Goal: Task Accomplishment & Management: Complete application form

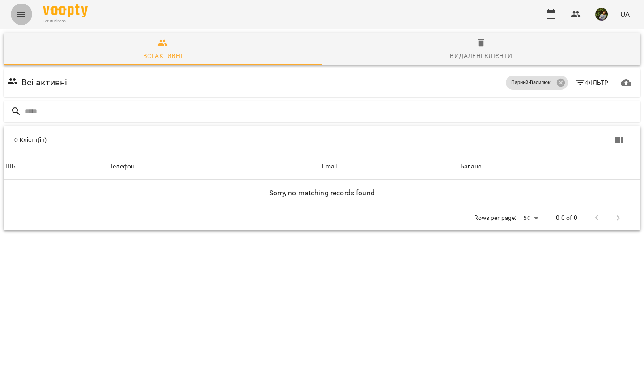
click at [21, 15] on icon "Menu" at bounding box center [21, 14] width 11 height 11
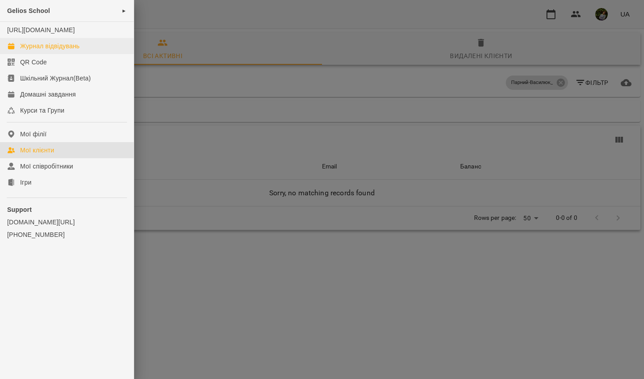
click at [45, 51] on div "Журнал відвідувань" at bounding box center [49, 46] width 59 height 9
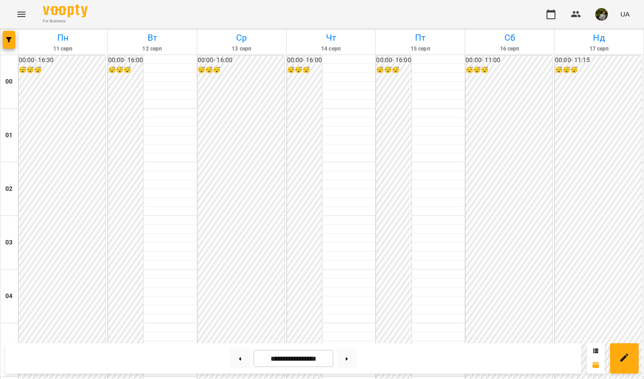
scroll to position [734, 0]
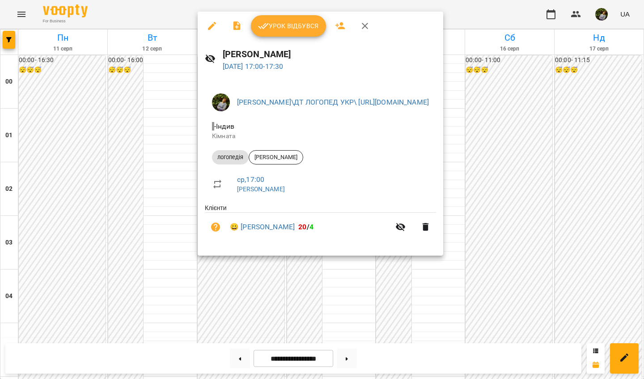
click at [306, 21] on button "Урок відбувся" at bounding box center [288, 25] width 75 height 21
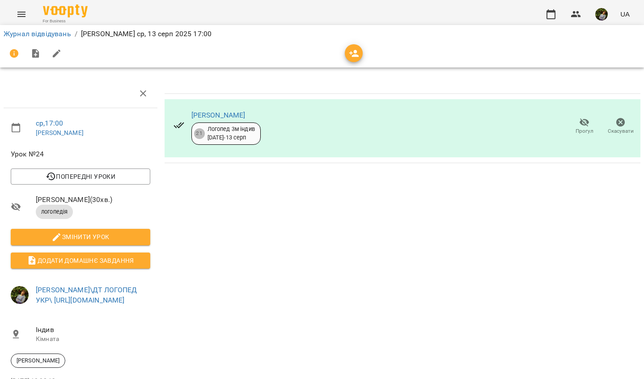
click at [22, 18] on icon "Menu" at bounding box center [21, 14] width 11 height 11
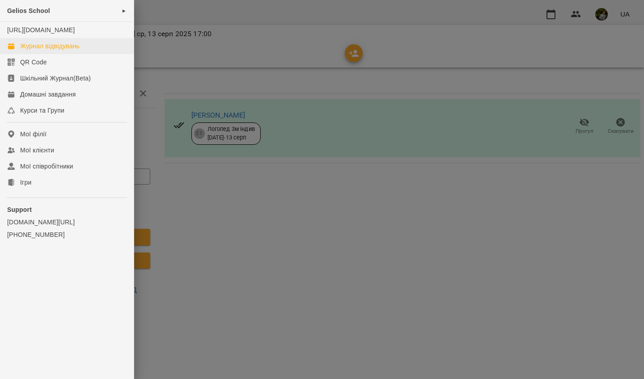
click at [26, 51] on div "Журнал відвідувань" at bounding box center [49, 46] width 59 height 9
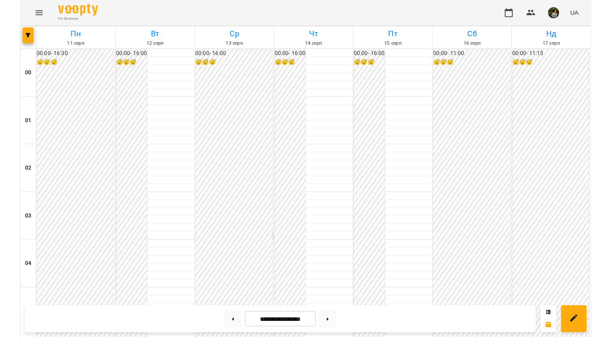
scroll to position [863, 0]
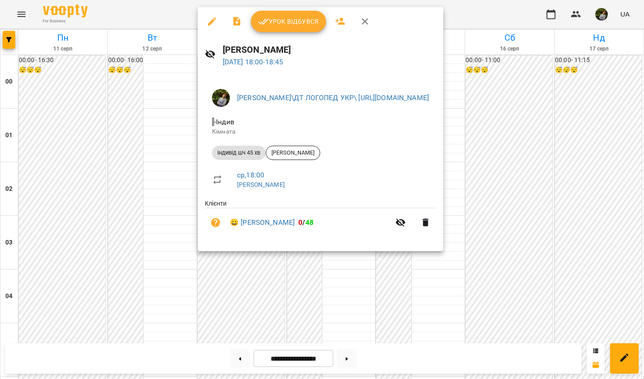
click at [345, 281] on div at bounding box center [322, 189] width 644 height 379
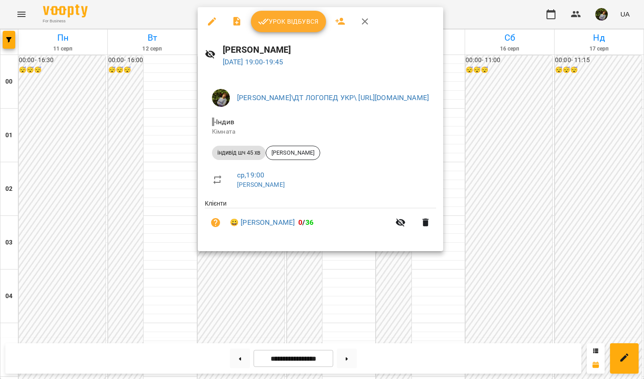
click at [348, 294] on div at bounding box center [322, 189] width 644 height 379
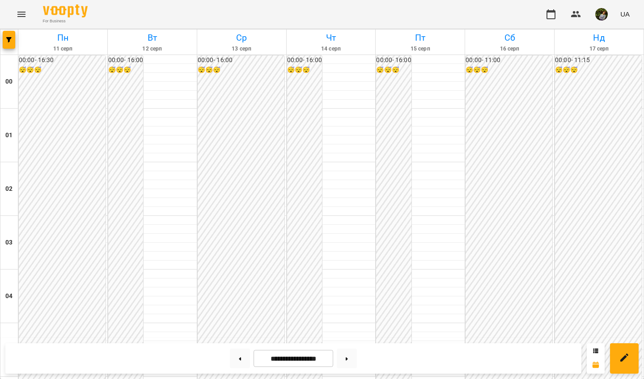
click at [21, 9] on icon "Menu" at bounding box center [21, 14] width 11 height 11
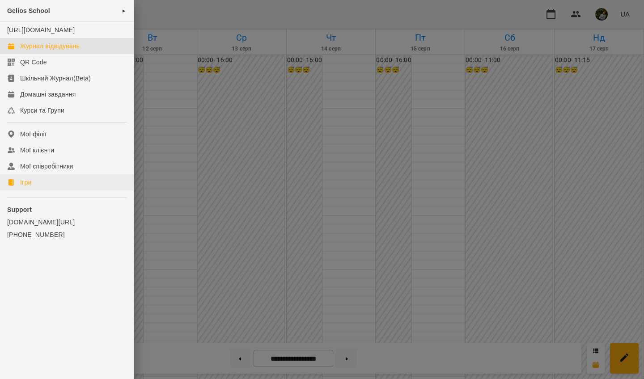
click at [32, 190] on link "Ігри" at bounding box center [67, 182] width 134 height 16
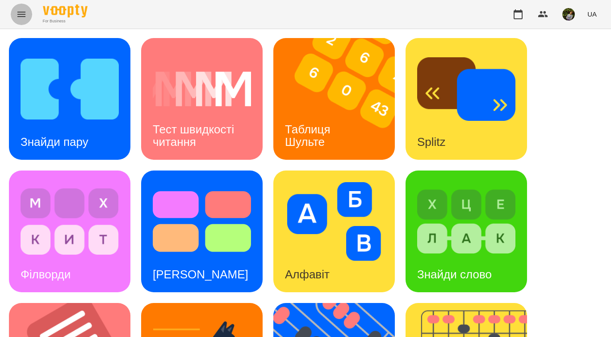
click at [25, 9] on icon "Menu" at bounding box center [21, 14] width 11 height 11
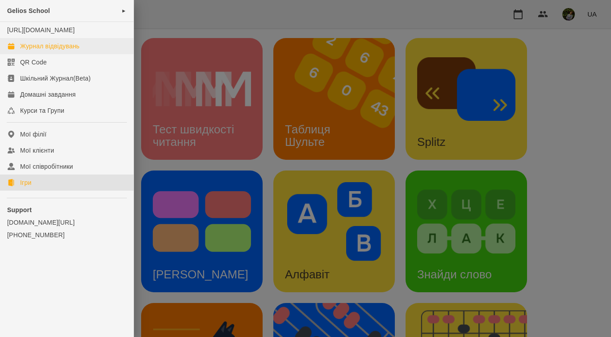
click at [40, 51] on div "Журнал відвідувань" at bounding box center [49, 46] width 59 height 9
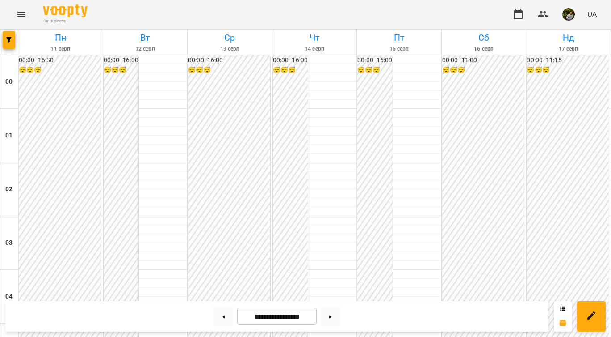
scroll to position [936, 0]
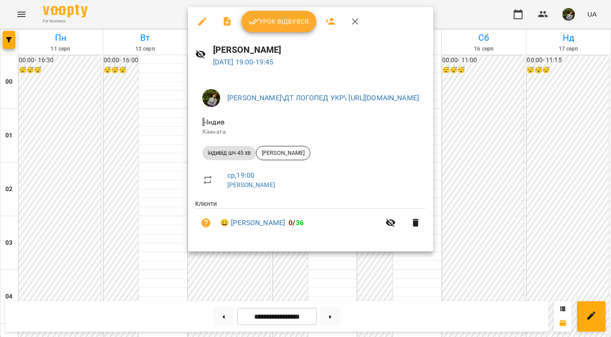
click at [335, 260] on div at bounding box center [305, 168] width 611 height 337
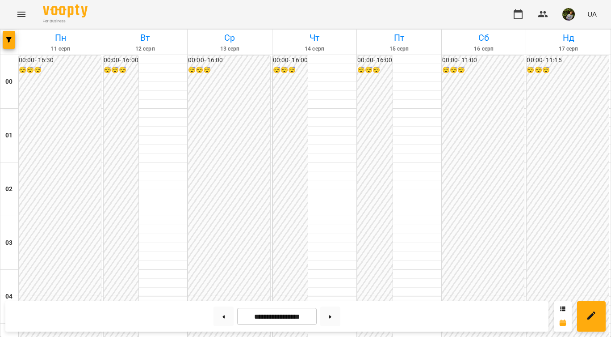
scroll to position [821, 0]
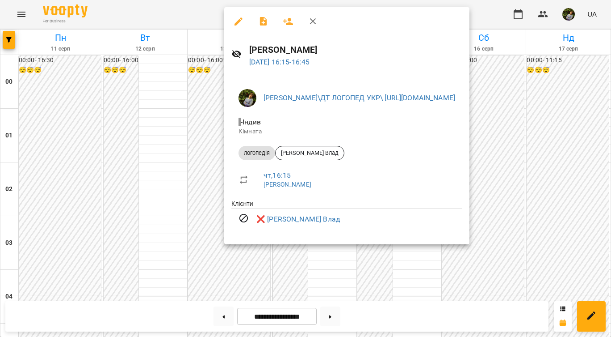
click at [325, 269] on div at bounding box center [305, 168] width 611 height 337
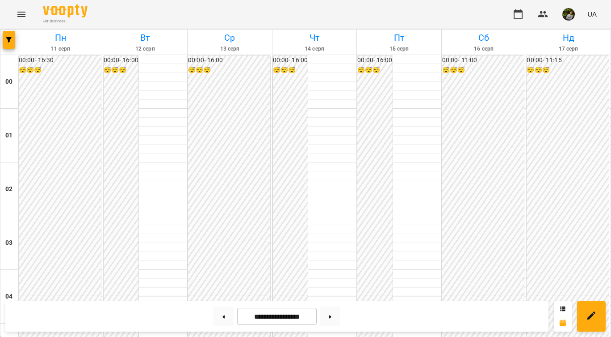
scroll to position [853, 0]
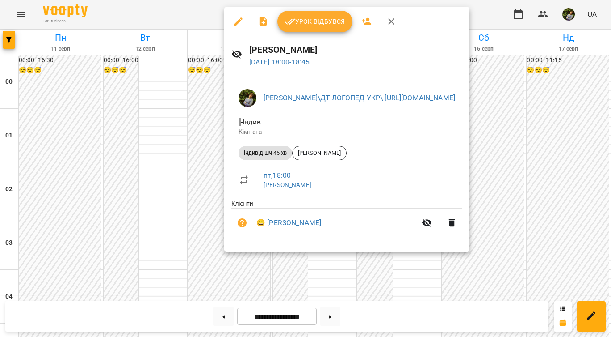
click at [329, 280] on div at bounding box center [305, 168] width 611 height 337
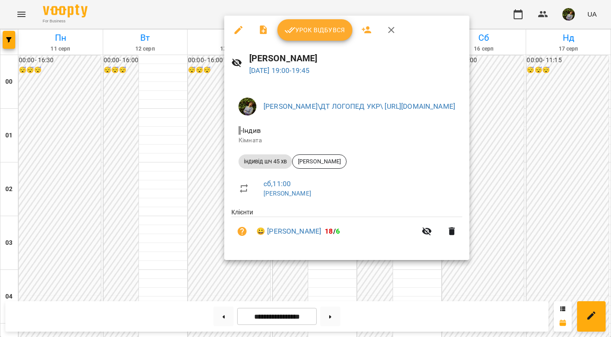
click at [344, 295] on div at bounding box center [305, 168] width 611 height 337
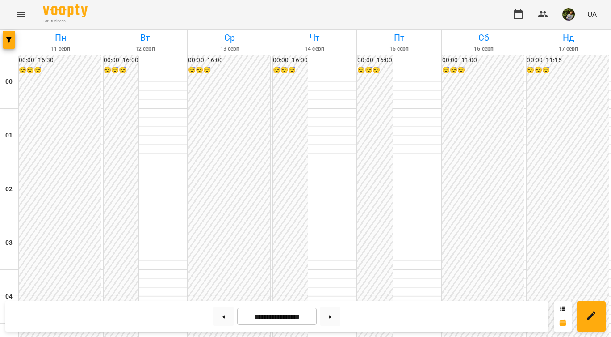
scroll to position [1045, 0]
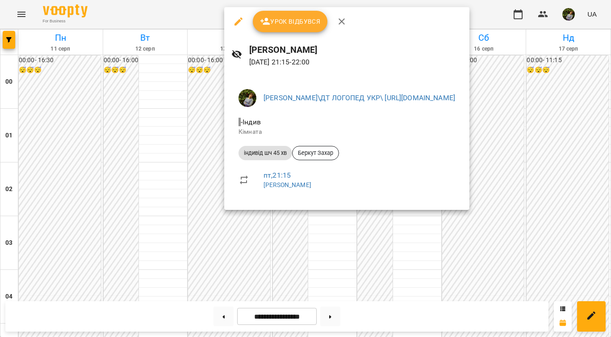
click at [340, 283] on div at bounding box center [305, 168] width 611 height 337
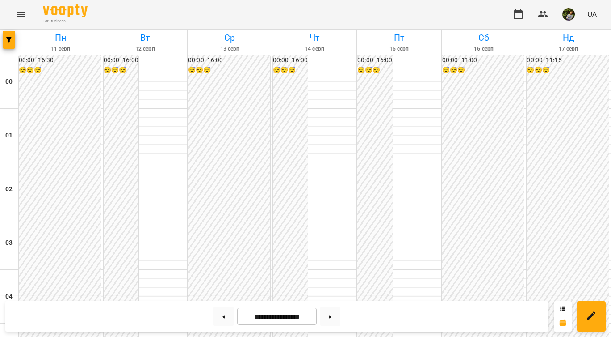
scroll to position [810, 0]
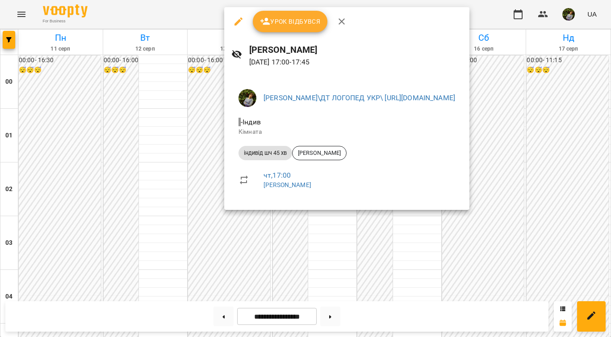
click at [316, 262] on div at bounding box center [305, 168] width 611 height 337
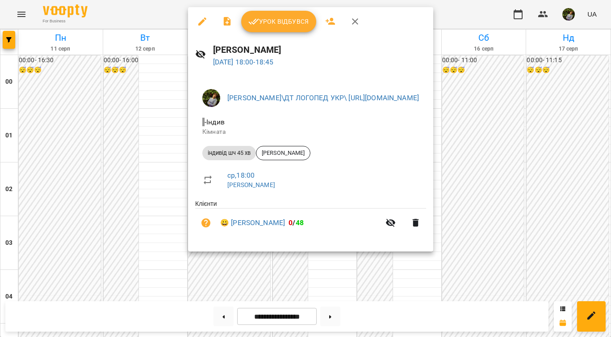
click at [325, 276] on div at bounding box center [305, 168] width 611 height 337
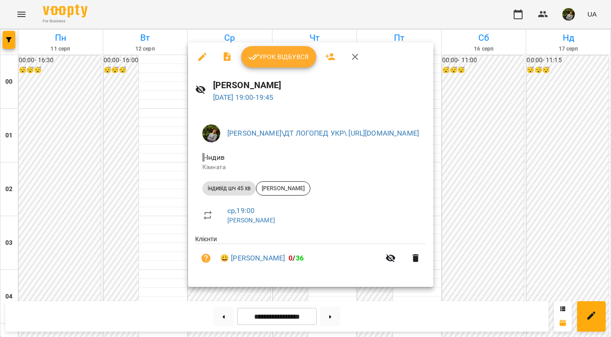
click at [322, 294] on div at bounding box center [305, 168] width 611 height 337
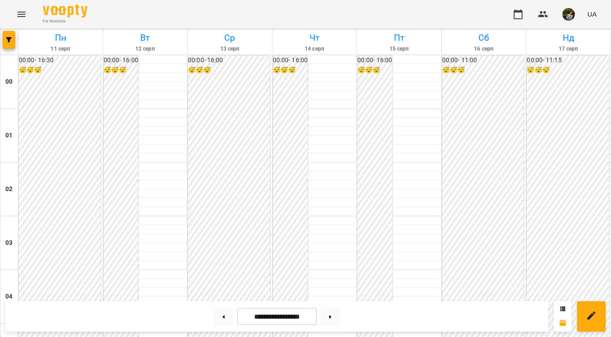
scroll to position [927, 0]
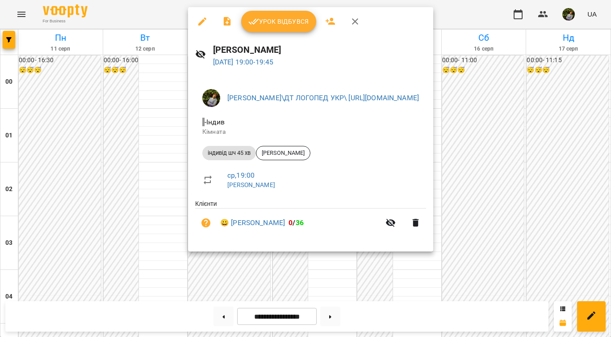
click at [344, 265] on div at bounding box center [305, 168] width 611 height 337
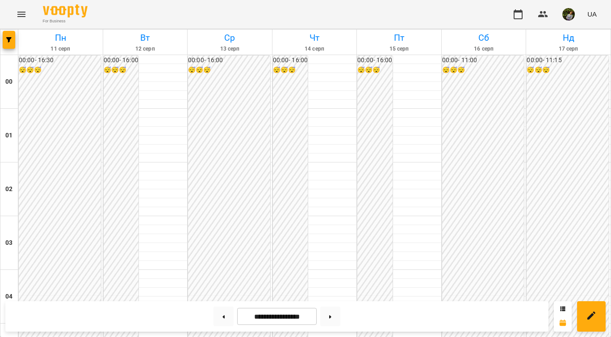
scroll to position [756, 0]
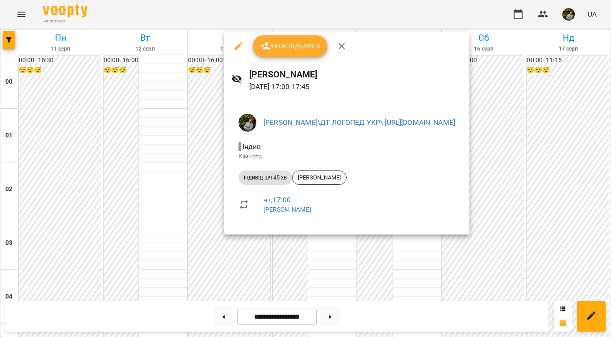
click at [325, 281] on div at bounding box center [305, 168] width 611 height 337
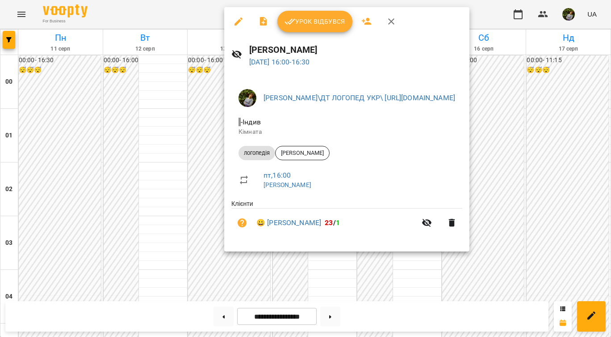
click at [338, 274] on div at bounding box center [305, 168] width 611 height 337
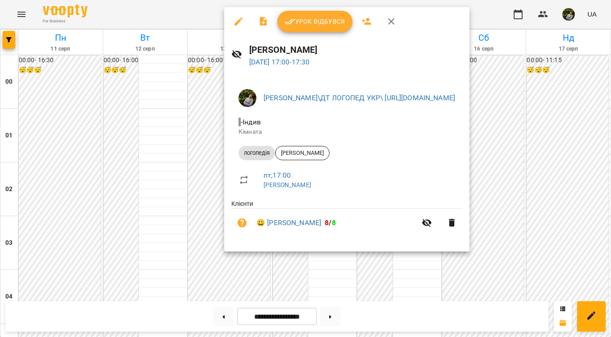
click at [354, 270] on div at bounding box center [305, 168] width 611 height 337
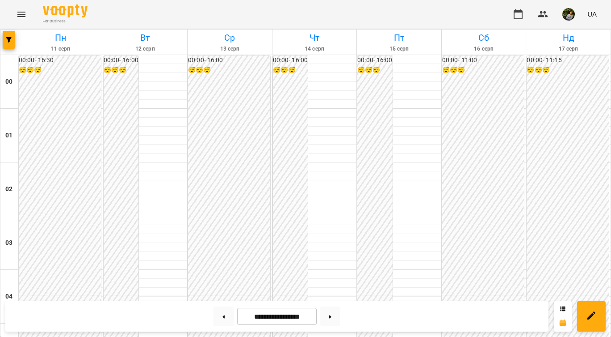
scroll to position [768, 0]
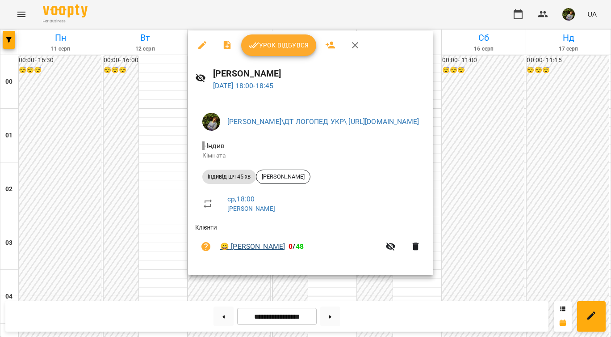
click at [281, 244] on link "😀 Вікторія Doskaliuk" at bounding box center [252, 246] width 65 height 11
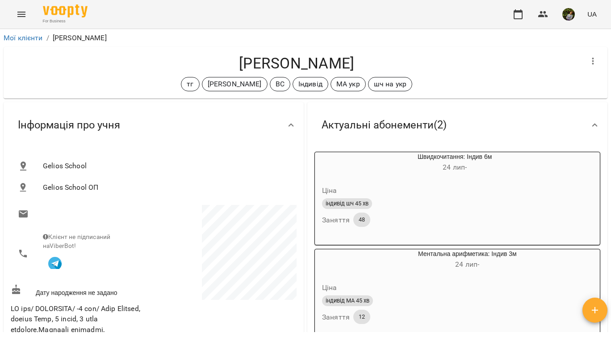
click at [22, 17] on icon "Menu" at bounding box center [21, 14] width 8 height 5
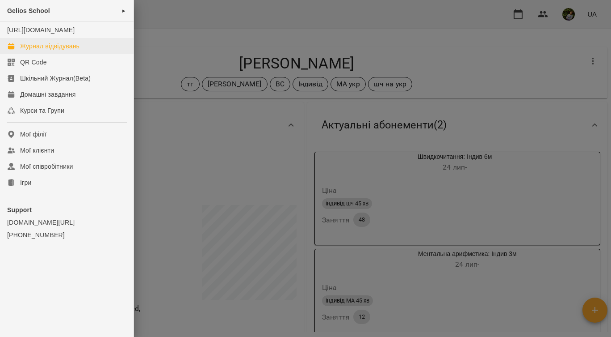
click at [26, 51] on div "Журнал відвідувань" at bounding box center [49, 46] width 59 height 9
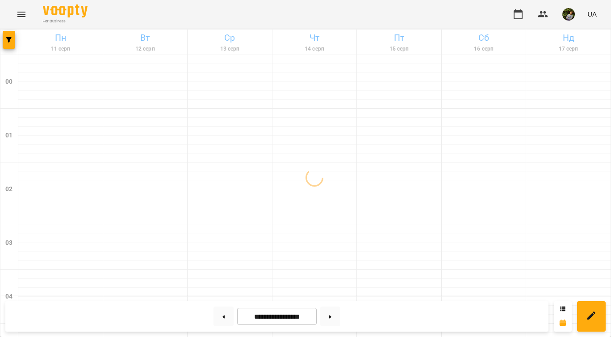
click at [23, 16] on icon "Menu" at bounding box center [21, 14] width 11 height 11
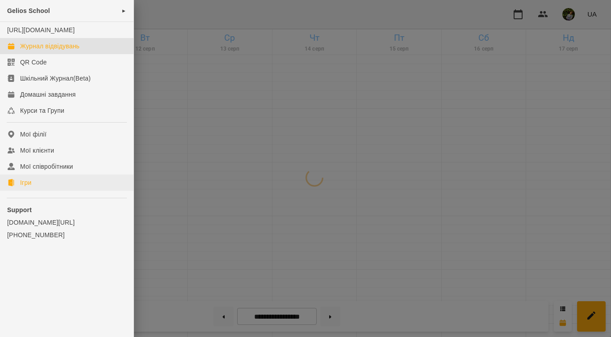
click at [29, 187] on div "Ігри" at bounding box center [25, 182] width 11 height 9
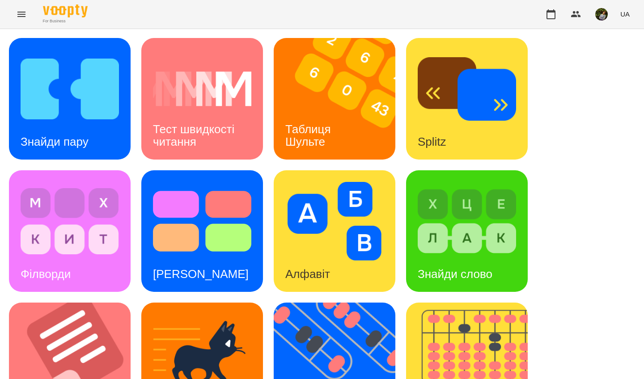
click at [358, 128] on img at bounding box center [340, 99] width 133 height 122
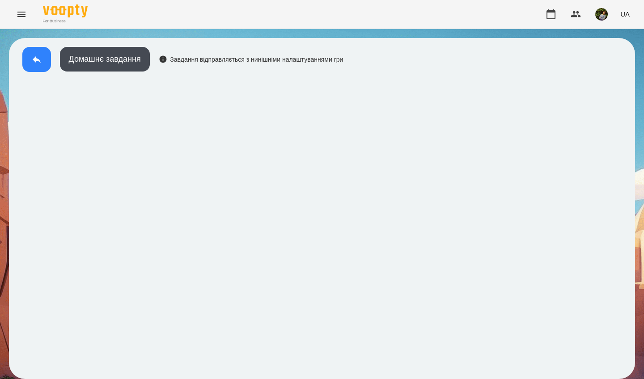
drag, startPoint x: 576, startPoint y: 2, endPoint x: 32, endPoint y: 56, distance: 546.3
click at [32, 56] on icon at bounding box center [36, 59] width 11 height 11
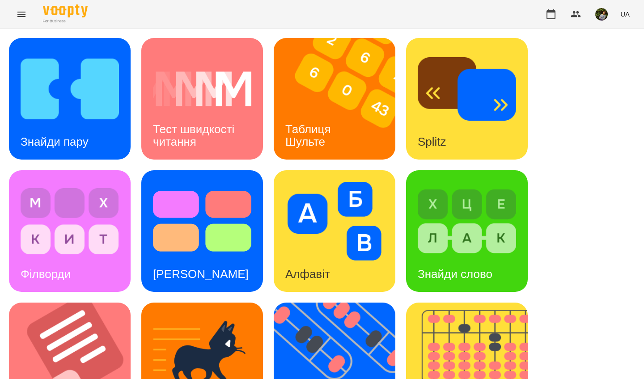
click at [326, 118] on div "Таблиця Шульте" at bounding box center [310, 136] width 72 height 48
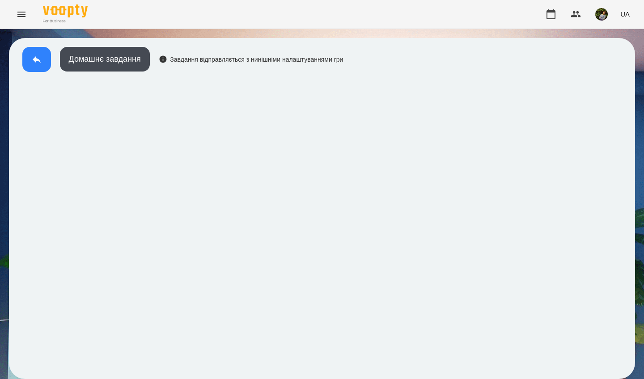
click at [33, 60] on icon at bounding box center [36, 59] width 11 height 11
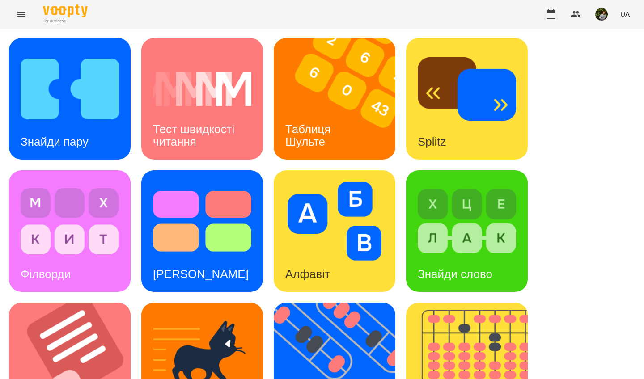
drag, startPoint x: 469, startPoint y: 145, endPoint x: 350, endPoint y: 143, distance: 119.8
click at [350, 143] on img at bounding box center [340, 99] width 133 height 122
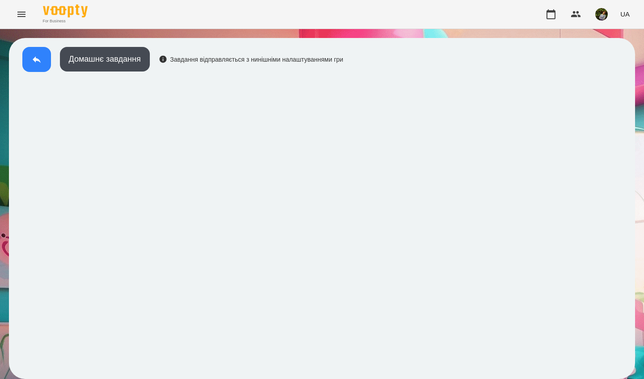
click at [35, 59] on icon at bounding box center [37, 59] width 8 height 7
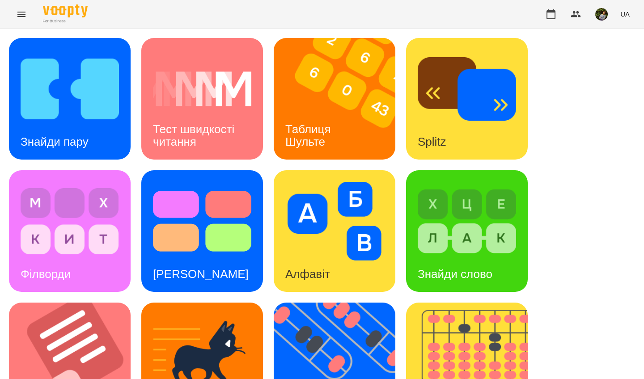
click at [217, 110] on img at bounding box center [202, 89] width 98 height 79
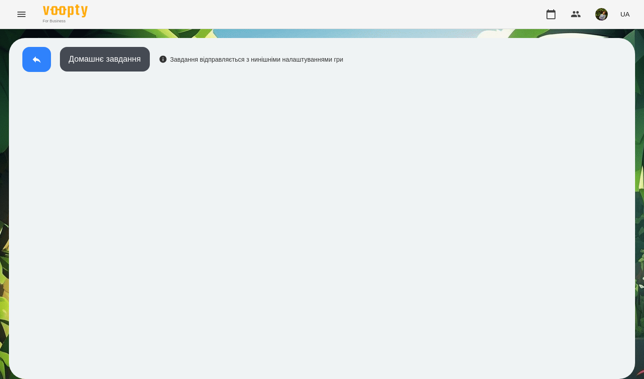
click at [36, 63] on icon at bounding box center [36, 59] width 11 height 11
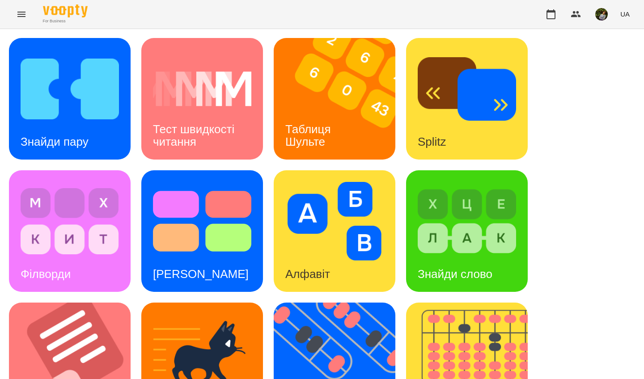
scroll to position [228, 0]
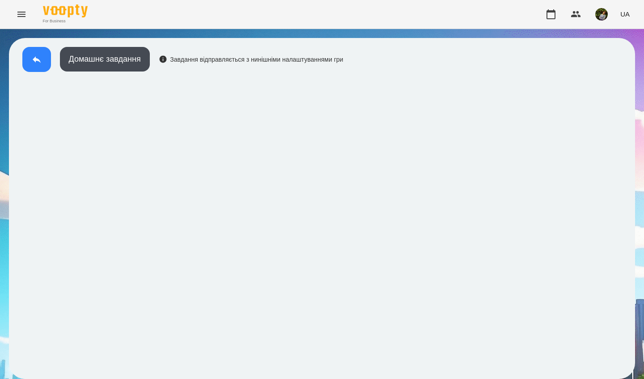
click at [31, 65] on button at bounding box center [36, 59] width 29 height 25
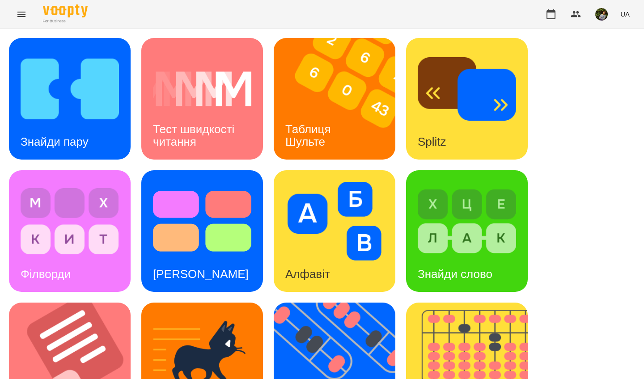
scroll to position [248, 0]
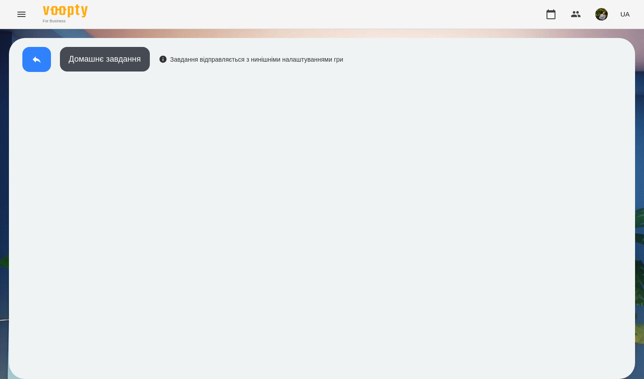
click at [34, 58] on icon at bounding box center [37, 59] width 8 height 7
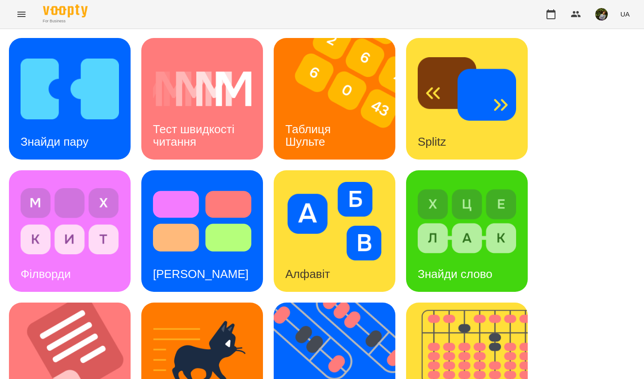
click at [480, 247] on img at bounding box center [466, 221] width 98 height 79
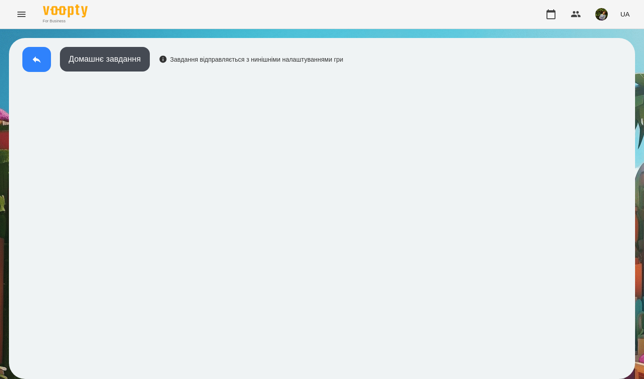
click at [32, 58] on icon at bounding box center [36, 59] width 11 height 11
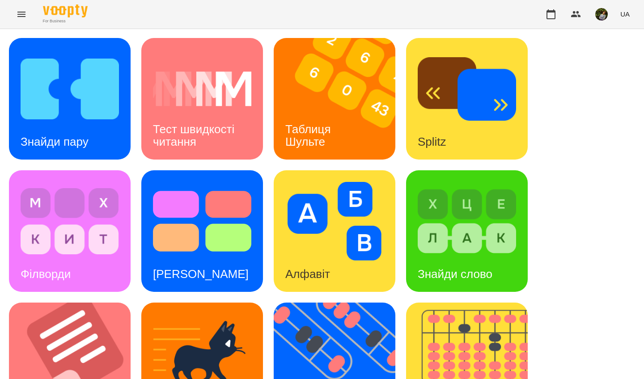
scroll to position [128, 0]
click at [84, 303] on img at bounding box center [75, 364] width 133 height 122
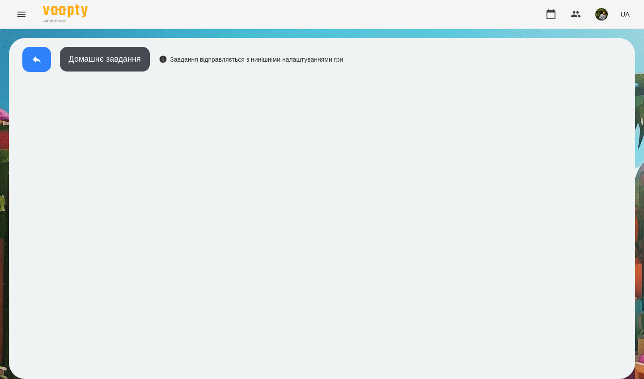
click at [38, 61] on icon at bounding box center [37, 59] width 8 height 7
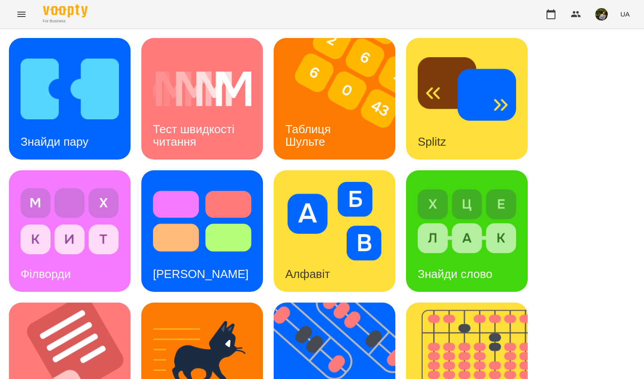
scroll to position [92, 0]
click at [92, 303] on img at bounding box center [75, 364] width 133 height 122
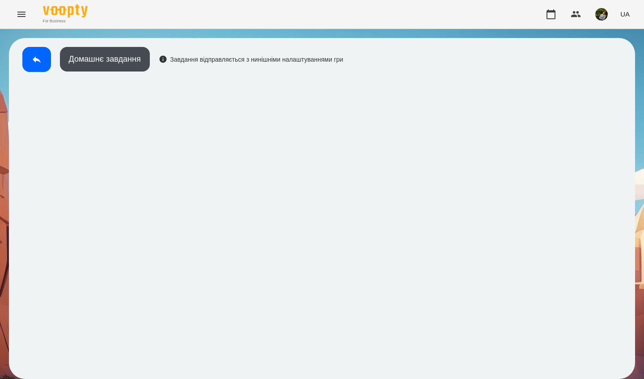
click at [33, 58] on icon at bounding box center [36, 59] width 11 height 11
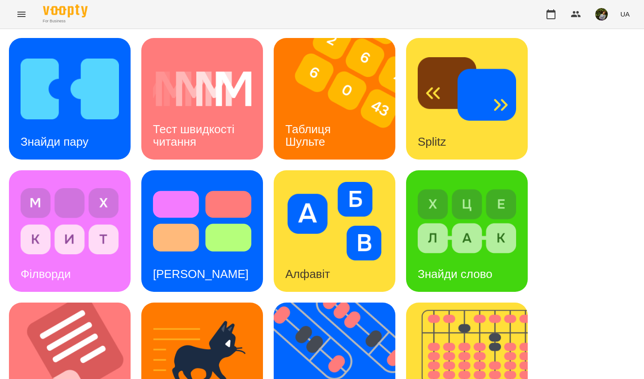
click at [104, 105] on img at bounding box center [70, 89] width 98 height 79
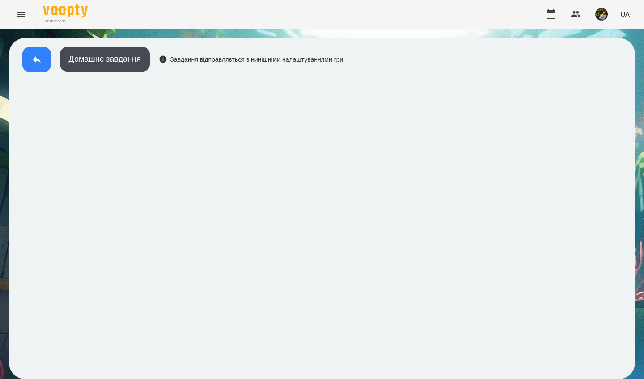
click at [31, 62] on button at bounding box center [36, 59] width 29 height 25
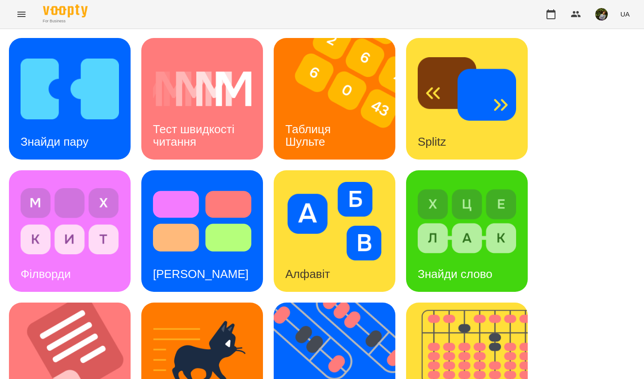
click at [81, 126] on div "Знайди пару" at bounding box center [54, 141] width 91 height 35
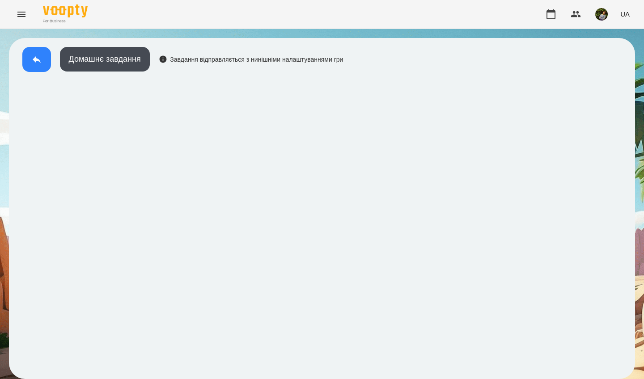
click at [31, 58] on button at bounding box center [36, 59] width 29 height 25
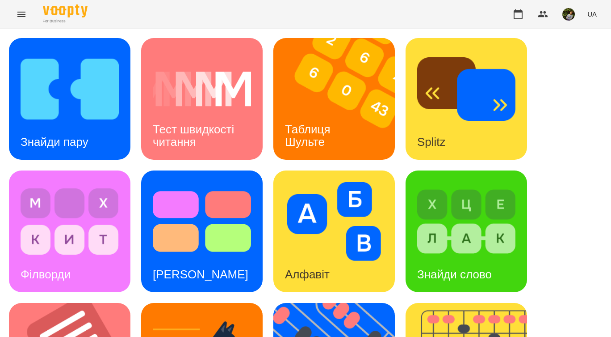
click at [19, 16] on icon "Menu" at bounding box center [21, 14] width 8 height 5
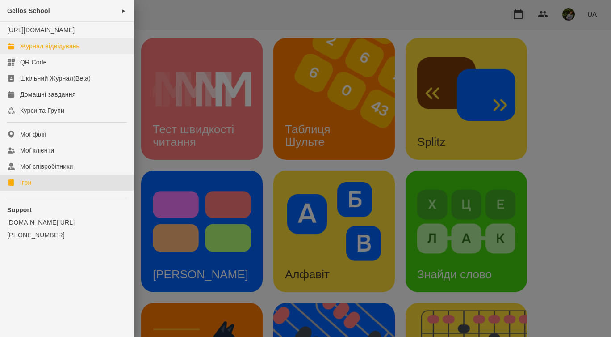
click at [62, 51] on div "Журнал відвідувань" at bounding box center [49, 46] width 59 height 9
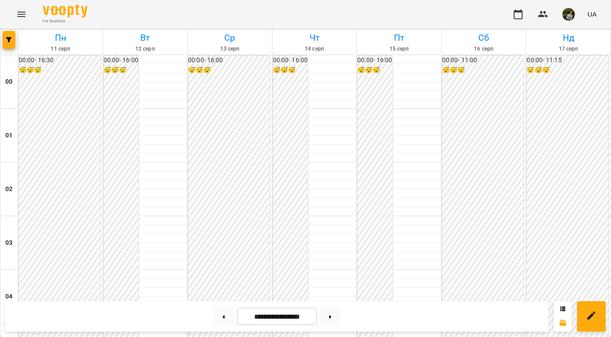
scroll to position [915, 0]
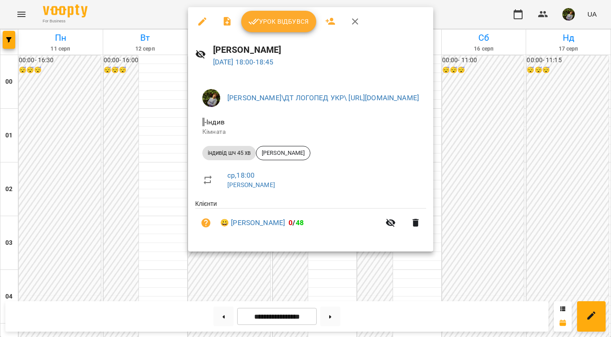
click at [298, 21] on span "Урок відбувся" at bounding box center [279, 21] width 61 height 11
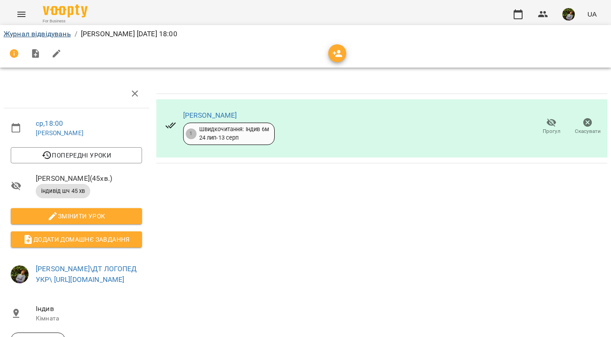
click at [43, 33] on link "Журнал відвідувань" at bounding box center [37, 34] width 67 height 8
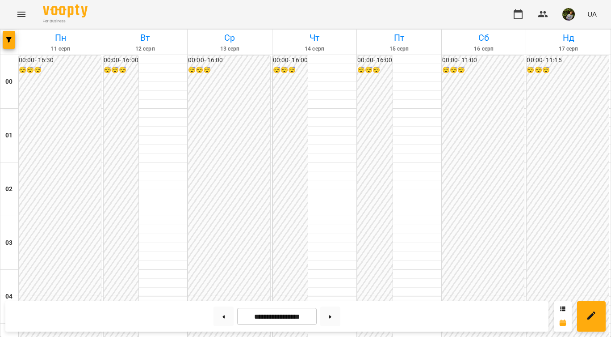
scroll to position [757, 0]
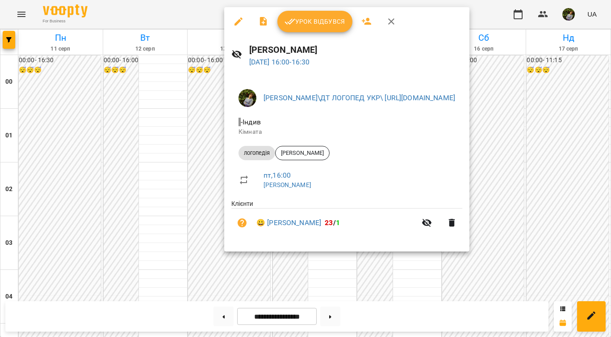
click at [319, 290] on div at bounding box center [305, 168] width 611 height 337
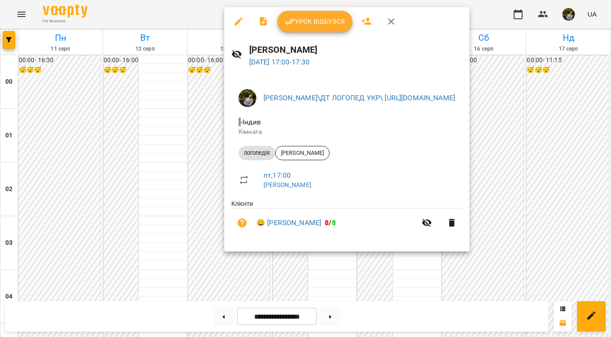
click at [333, 270] on div at bounding box center [305, 168] width 611 height 337
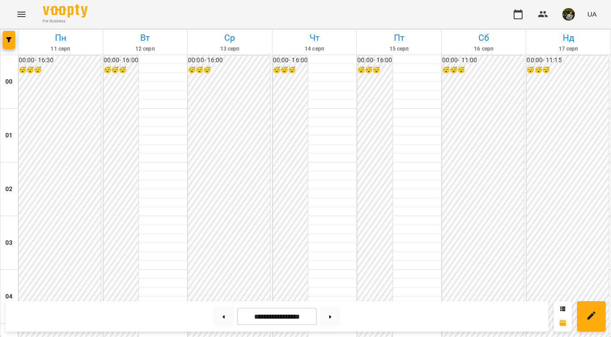
scroll to position [819, 0]
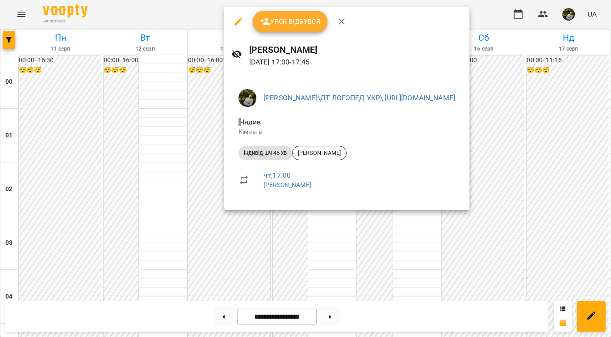
click at [323, 250] on div at bounding box center [305, 168] width 611 height 337
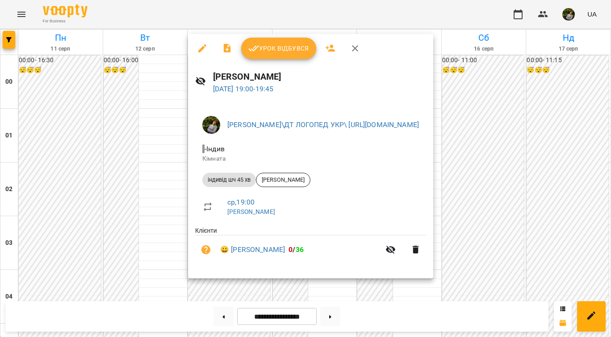
click at [321, 287] on div at bounding box center [305, 168] width 611 height 337
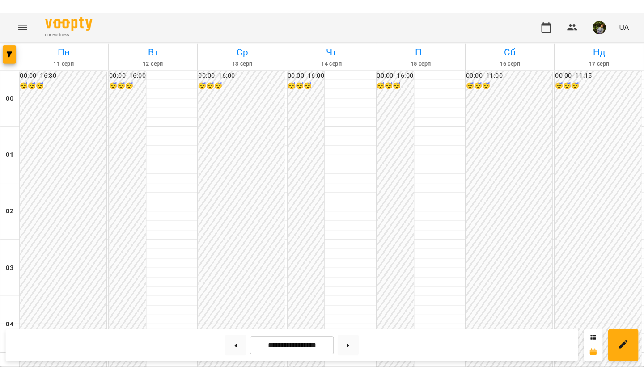
scroll to position [322, 0]
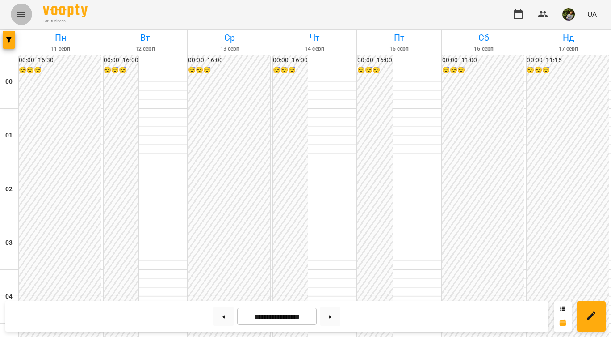
click at [21, 13] on icon "Menu" at bounding box center [21, 14] width 8 height 5
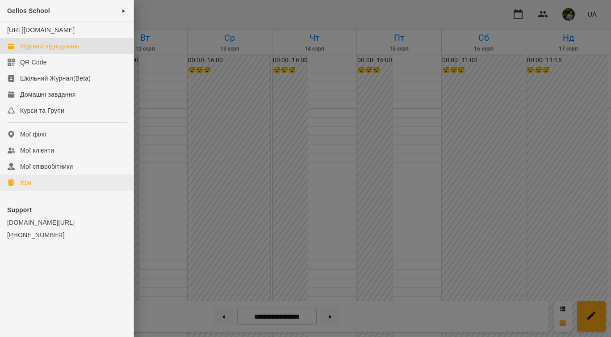
click at [34, 188] on link "Ігри" at bounding box center [67, 182] width 134 height 16
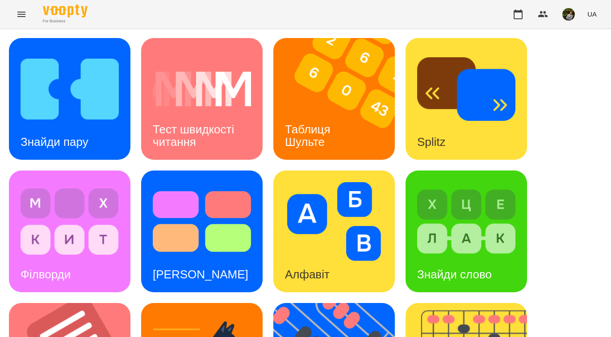
drag, startPoint x: 160, startPoint y: 51, endPoint x: 326, endPoint y: 133, distance: 184.9
click at [326, 133] on h3 "Таблиця Шульте" at bounding box center [309, 134] width 49 height 25
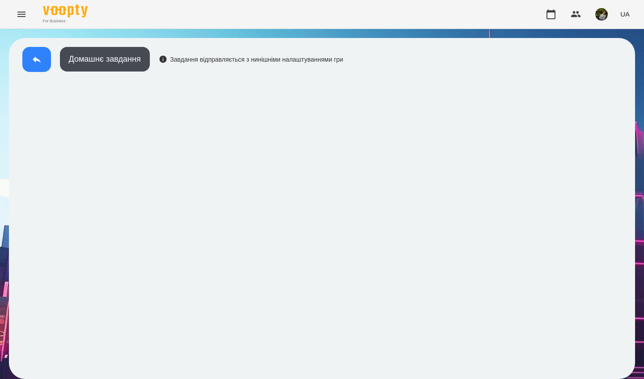
drag, startPoint x: 348, startPoint y: 10, endPoint x: 35, endPoint y: 59, distance: 316.8
click at [35, 59] on icon at bounding box center [37, 59] width 8 height 7
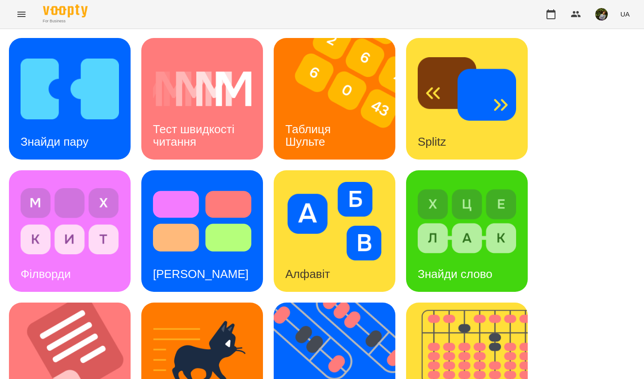
scroll to position [319, 0]
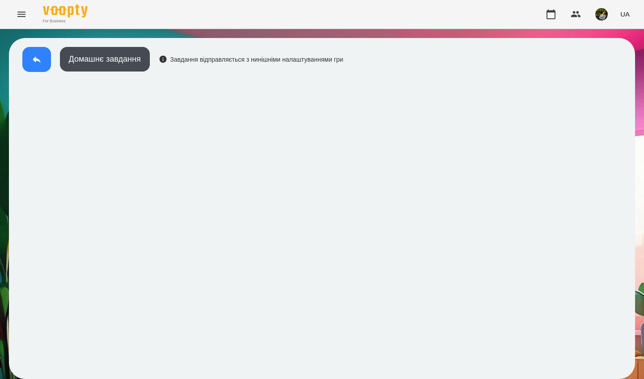
click at [40, 63] on icon at bounding box center [36, 59] width 11 height 11
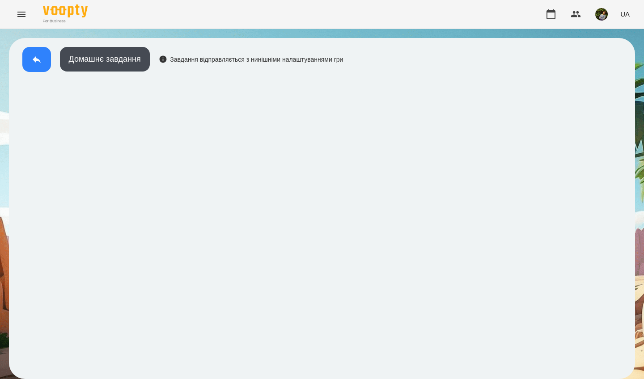
click at [35, 59] on icon at bounding box center [37, 59] width 8 height 7
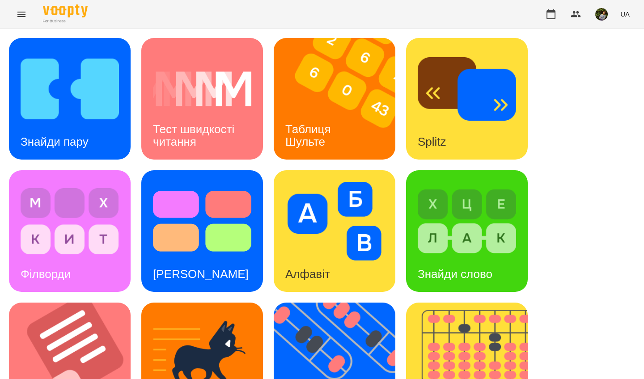
click at [467, 226] on img at bounding box center [466, 221] width 98 height 79
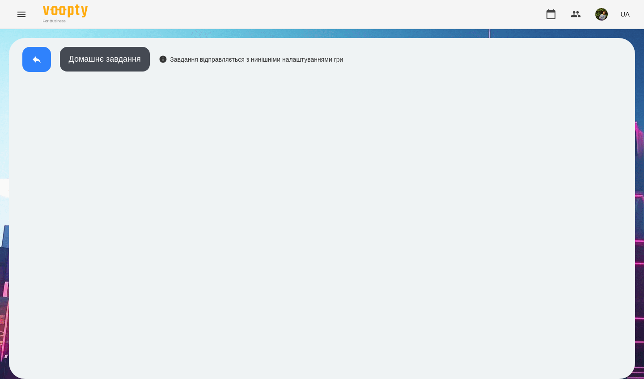
click at [38, 61] on icon at bounding box center [37, 59] width 8 height 7
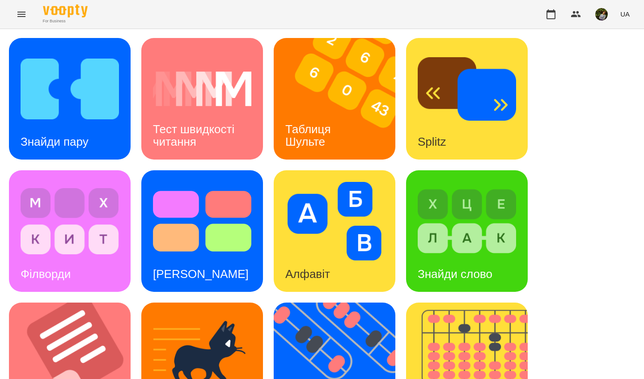
click at [468, 252] on img at bounding box center [466, 221] width 98 height 79
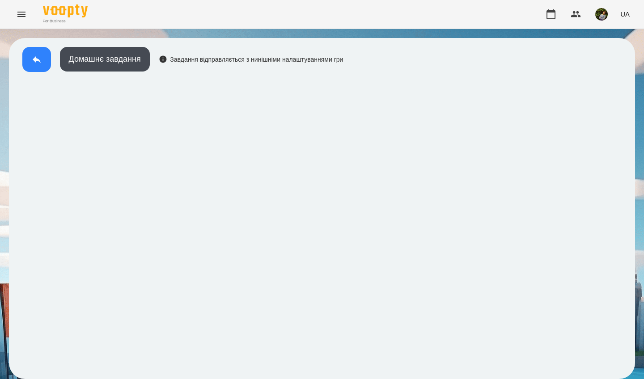
click at [34, 58] on icon at bounding box center [37, 59] width 8 height 7
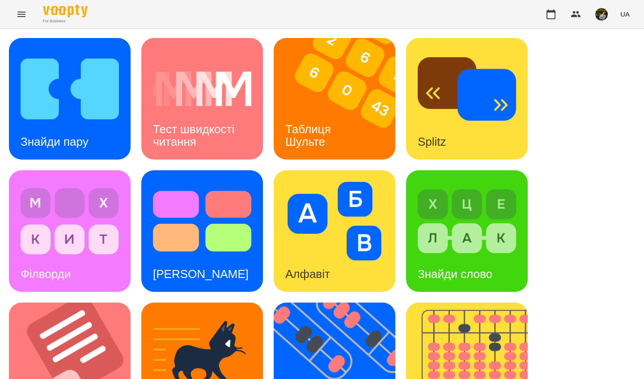
click at [473, 269] on h3 "Знайди слово" at bounding box center [454, 273] width 75 height 13
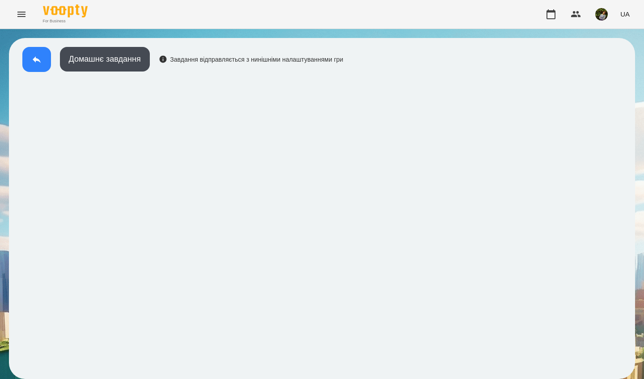
click at [38, 61] on icon at bounding box center [37, 59] width 8 height 7
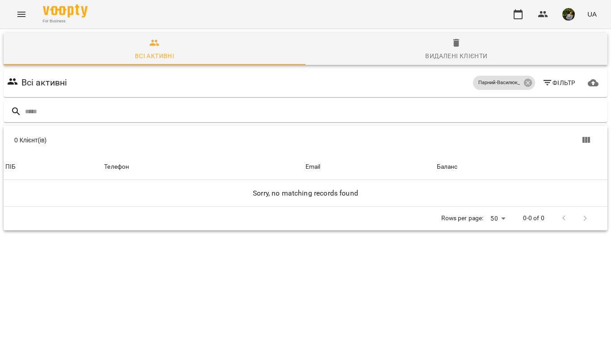
click at [20, 14] on icon "Menu" at bounding box center [21, 14] width 8 height 5
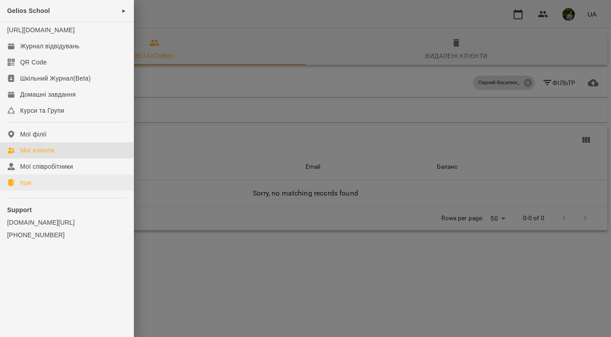
click at [27, 187] on div "Ігри" at bounding box center [25, 182] width 11 height 9
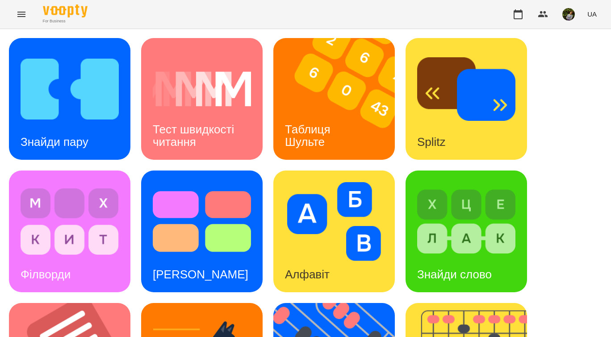
scroll to position [7, 0]
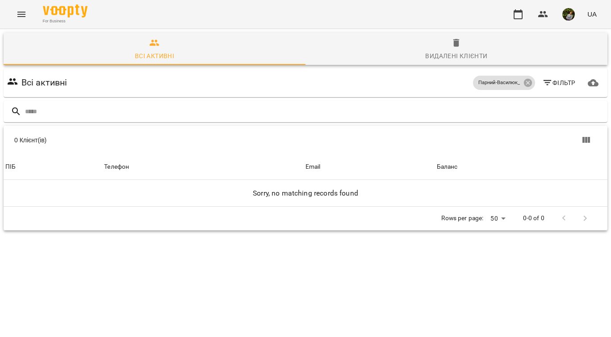
click at [22, 13] on icon "Menu" at bounding box center [21, 14] width 11 height 11
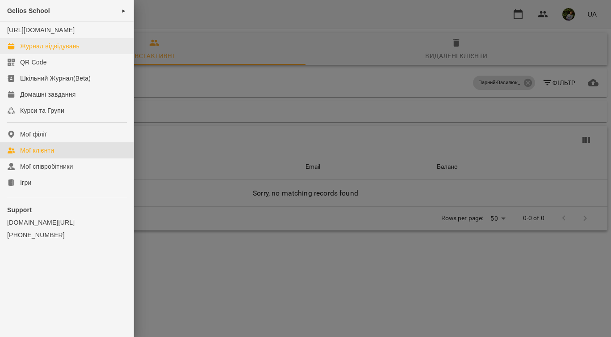
click at [47, 51] on div "Журнал відвідувань" at bounding box center [49, 46] width 59 height 9
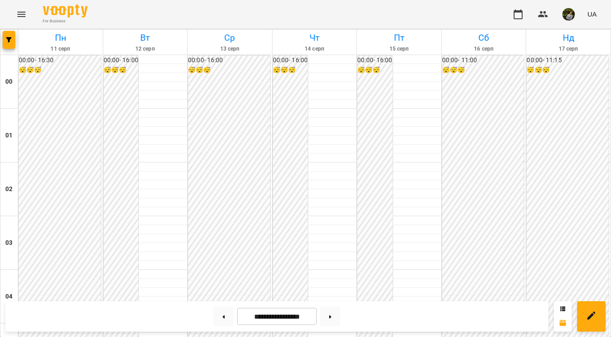
scroll to position [838, 0]
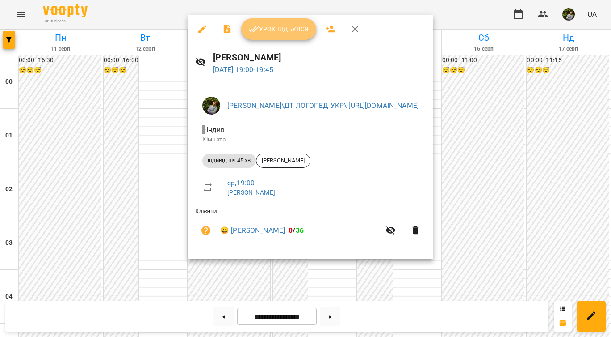
click at [289, 27] on span "Урок відбувся" at bounding box center [279, 29] width 61 height 11
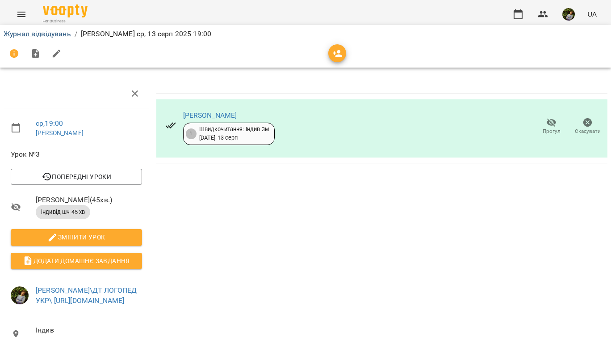
click at [45, 35] on link "Журнал відвідувань" at bounding box center [37, 34] width 67 height 8
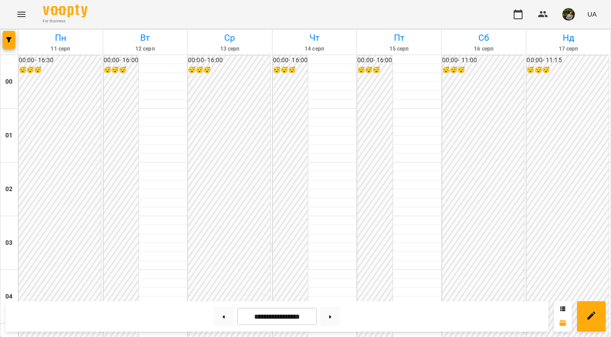
scroll to position [894, 0]
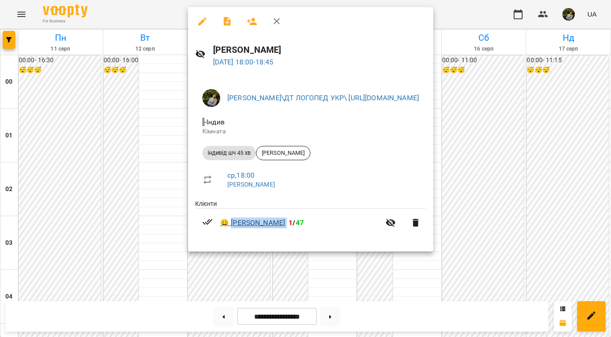
drag, startPoint x: 295, startPoint y: 223, endPoint x: 233, endPoint y: 224, distance: 62.1
click at [233, 224] on span "😀 Вікторія Doskaliuk 1 / 47" at bounding box center [300, 222] width 160 height 11
copy link "[PERSON_NAME]"
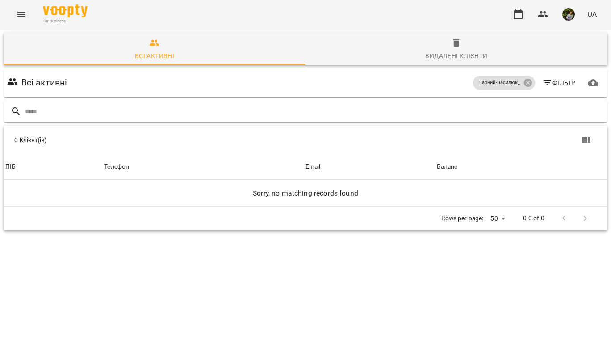
click at [25, 14] on icon "Menu" at bounding box center [21, 14] width 8 height 5
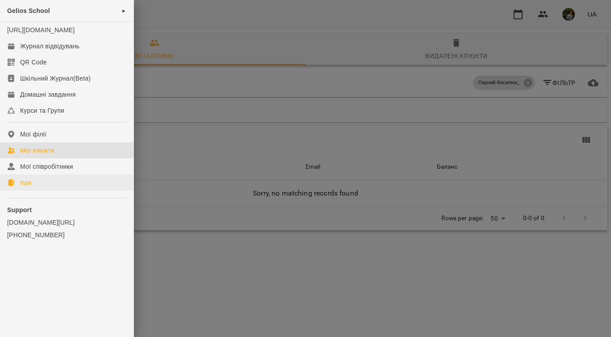
click at [34, 189] on link "Ігри" at bounding box center [67, 182] width 134 height 16
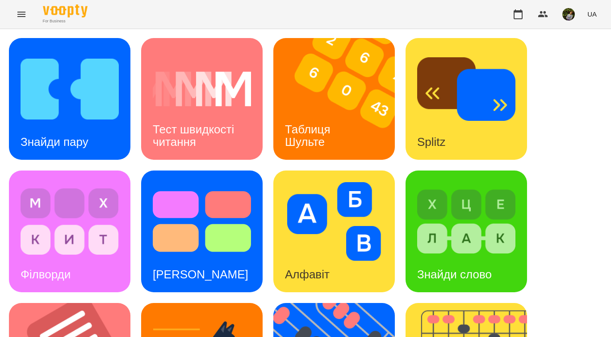
click at [491, 225] on img at bounding box center [466, 221] width 98 height 79
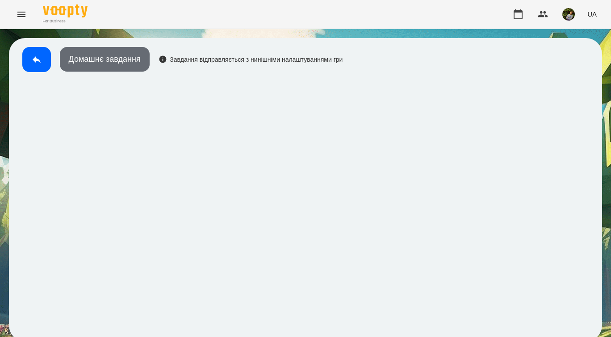
click at [107, 66] on button "Домашнє завдання" at bounding box center [105, 59] width 90 height 25
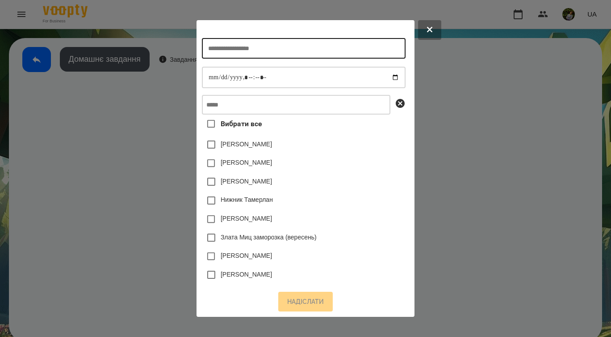
click at [238, 46] on input "text" at bounding box center [303, 48] width 203 height 21
type input "**********"
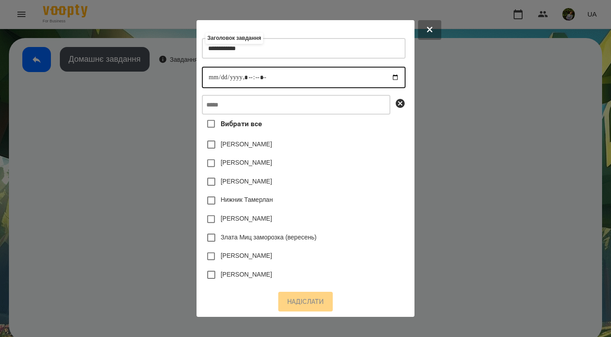
click at [204, 77] on input "datetime-local" at bounding box center [303, 77] width 203 height 21
click at [246, 79] on input "datetime-local" at bounding box center [303, 77] width 203 height 21
type input "**********"
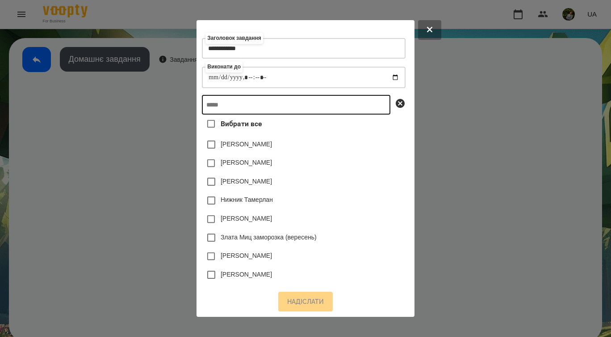
click at [280, 110] on input "text" at bounding box center [296, 105] width 189 height 20
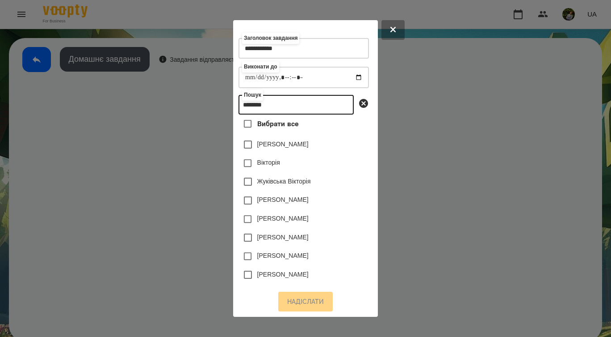
type input "********"
click at [299, 278] on label "[PERSON_NAME]" at bounding box center [282, 274] width 51 height 9
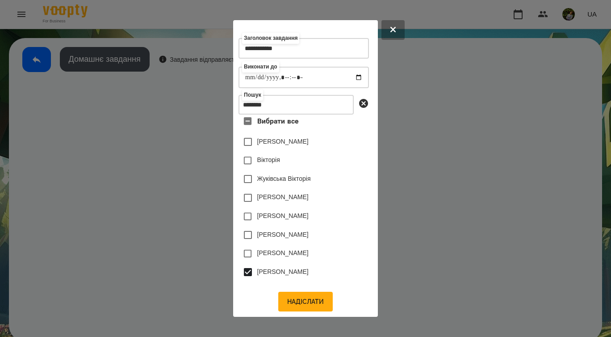
scroll to position [4, 0]
click at [309, 303] on button "Надіслати" at bounding box center [305, 301] width 55 height 20
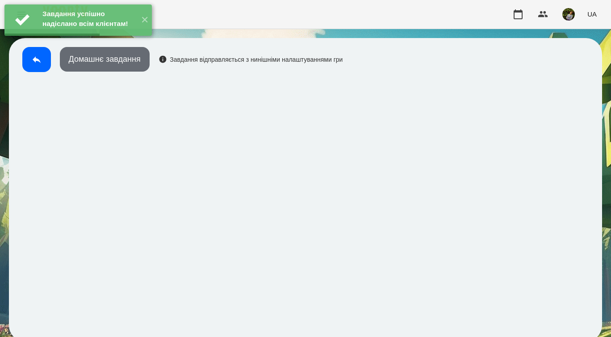
click at [124, 63] on button "Домашнє завдання" at bounding box center [105, 59] width 90 height 25
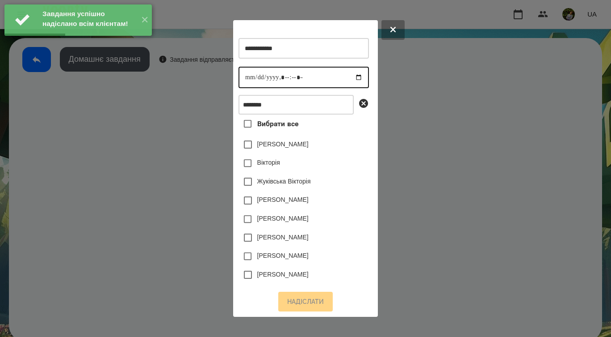
click at [250, 80] on input "datetime-local" at bounding box center [304, 77] width 131 height 21
type input "**********"
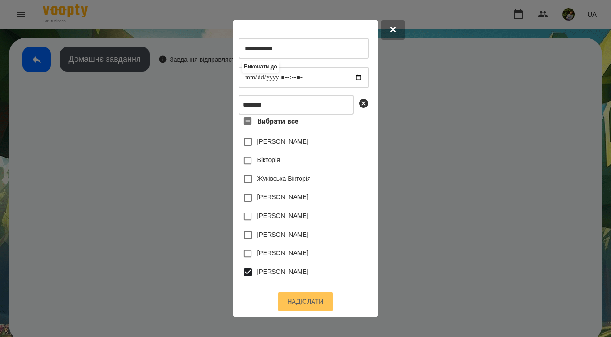
click at [312, 302] on button "Надіслати" at bounding box center [305, 301] width 55 height 20
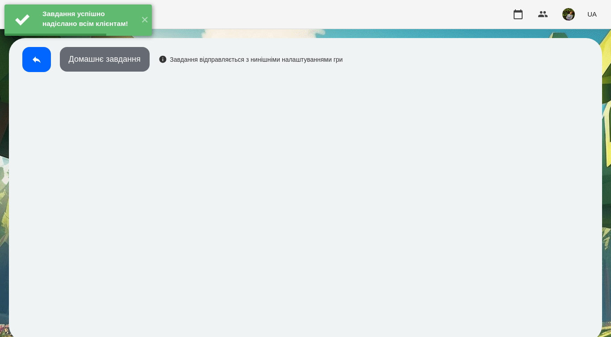
click at [140, 67] on button "Домашнє завдання" at bounding box center [105, 59] width 90 height 25
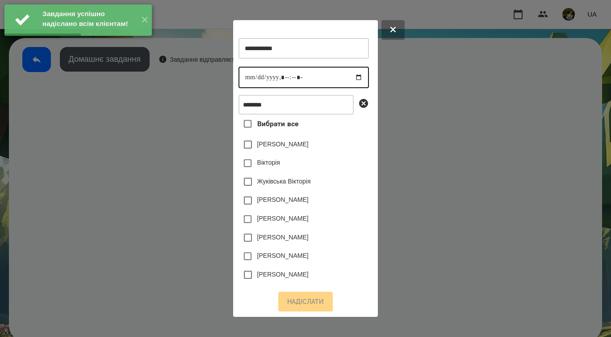
click at [250, 83] on input "datetime-local" at bounding box center [304, 77] width 131 height 21
type input "**********"
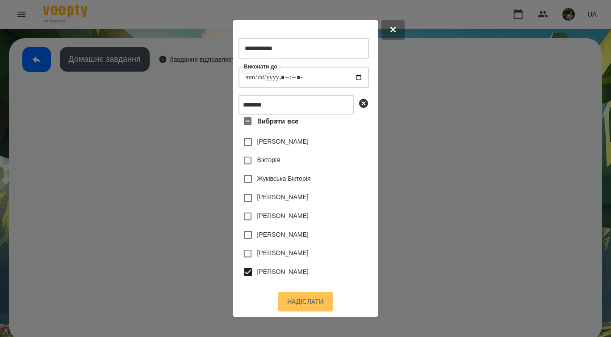
click at [316, 300] on button "Надіслати" at bounding box center [305, 301] width 55 height 20
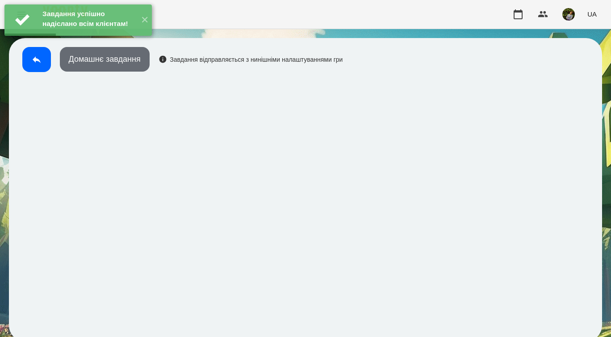
click at [113, 59] on button "Домашнє завдання" at bounding box center [105, 59] width 90 height 25
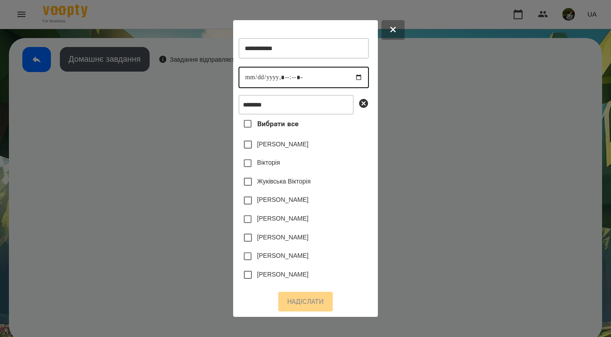
click at [252, 80] on input "datetime-local" at bounding box center [304, 77] width 131 height 21
type input "**********"
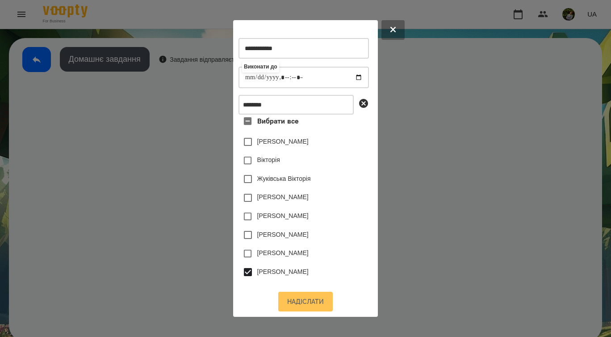
click at [313, 300] on button "Надіслати" at bounding box center [305, 301] width 55 height 20
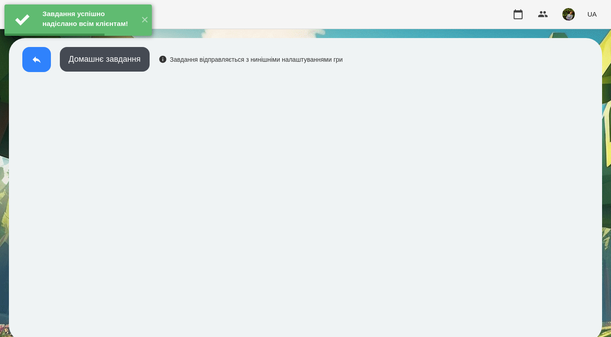
click at [33, 61] on icon at bounding box center [36, 59] width 11 height 11
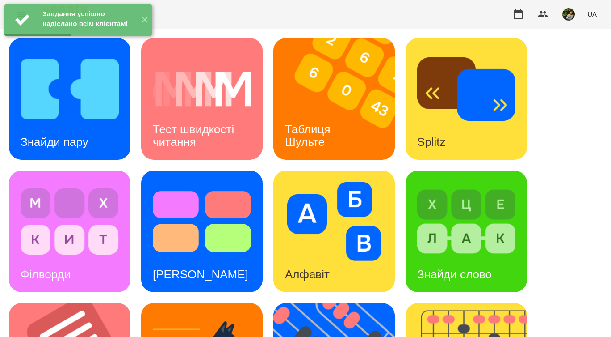
click at [303, 126] on h3 "Таблиця Шульте" at bounding box center [309, 134] width 49 height 25
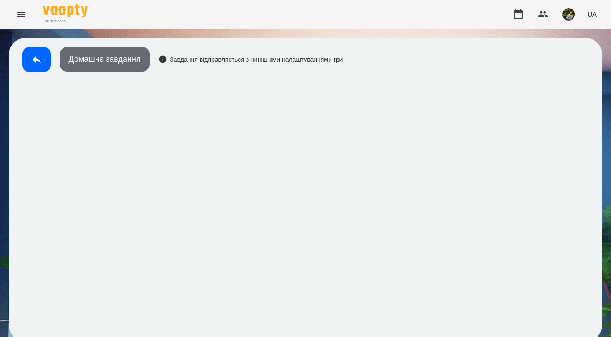
click at [121, 59] on button "Домашнє завдання" at bounding box center [105, 59] width 90 height 25
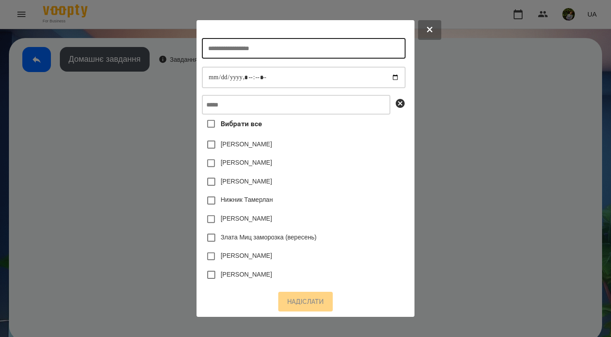
click at [254, 51] on input "text" at bounding box center [303, 48] width 203 height 21
type input "********"
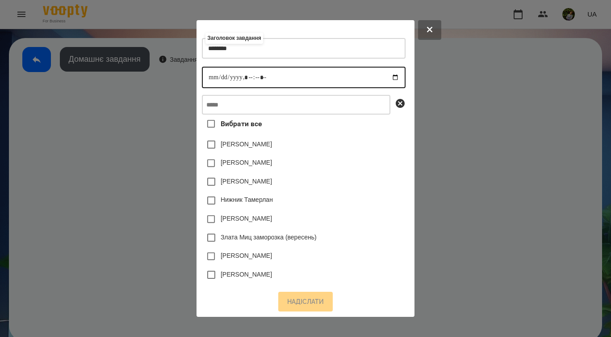
click at [204, 78] on input "datetime-local" at bounding box center [303, 77] width 203 height 21
click at [247, 80] on input "datetime-local" at bounding box center [303, 77] width 203 height 21
type input "**********"
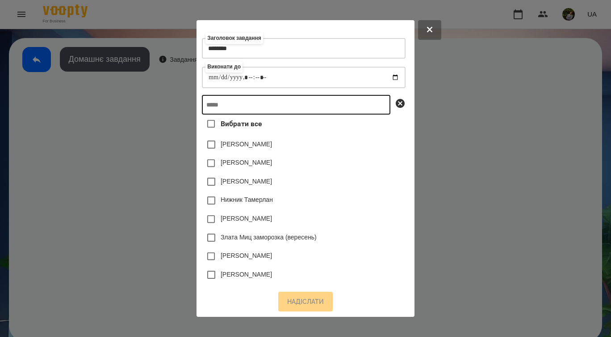
click at [294, 112] on input "text" at bounding box center [296, 105] width 189 height 20
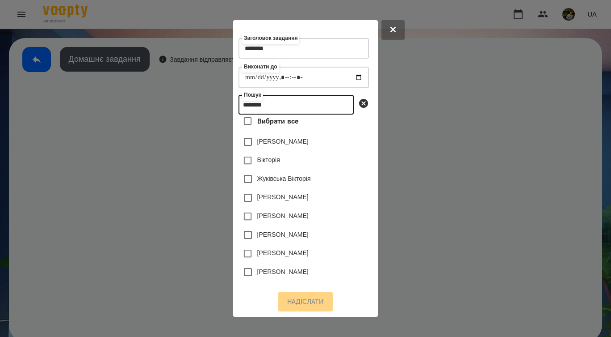
scroll to position [4, 0]
type input "********"
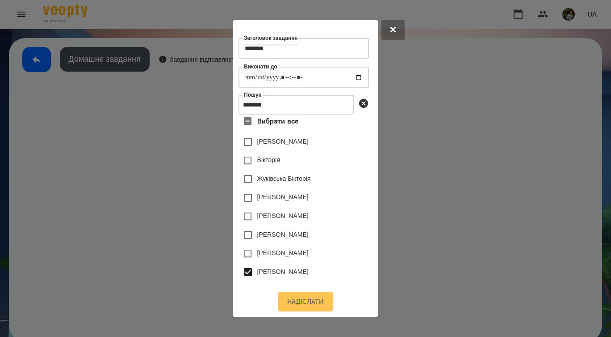
click at [303, 303] on button "Надіслати" at bounding box center [305, 301] width 55 height 20
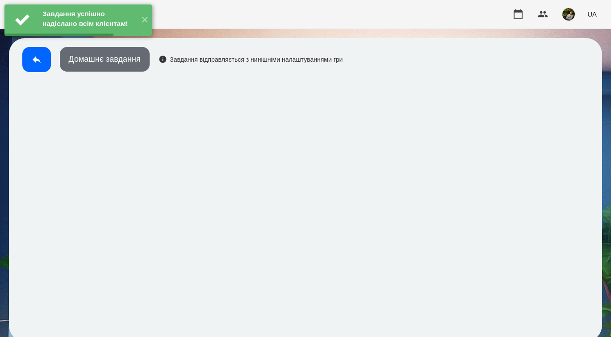
click at [131, 63] on button "Домашнє завдання" at bounding box center [105, 59] width 90 height 25
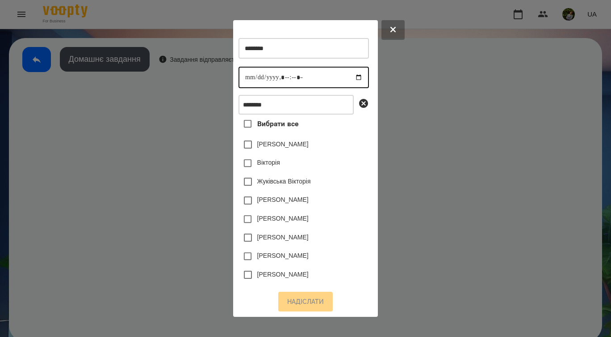
click at [251, 77] on input "datetime-local" at bounding box center [304, 77] width 131 height 21
type input "**********"
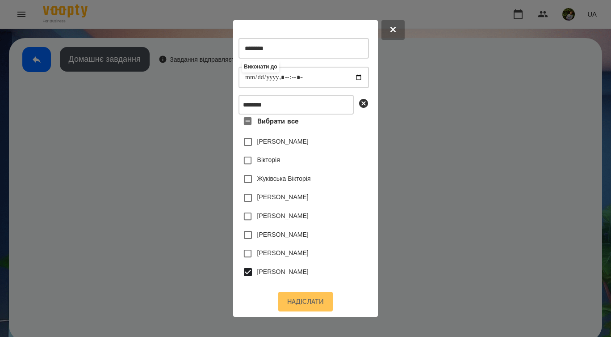
click at [299, 302] on button "Надіслати" at bounding box center [305, 301] width 55 height 20
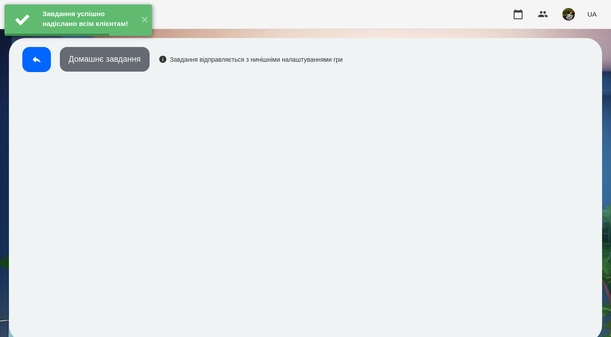
click at [126, 62] on button "Домашнє завдання" at bounding box center [105, 59] width 90 height 25
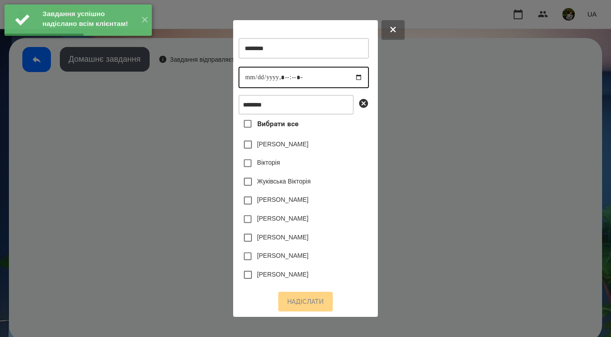
click at [250, 79] on input "datetime-local" at bounding box center [304, 77] width 131 height 21
type input "**********"
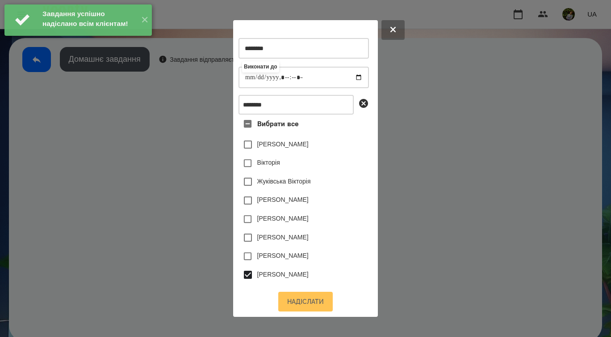
click at [315, 301] on button "Надіслати" at bounding box center [305, 301] width 55 height 20
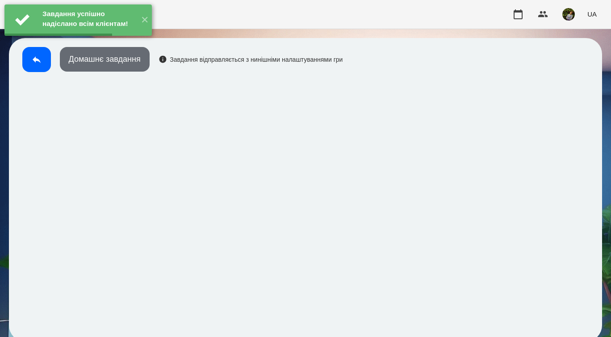
click at [135, 65] on button "Домашнє завдання" at bounding box center [105, 59] width 90 height 25
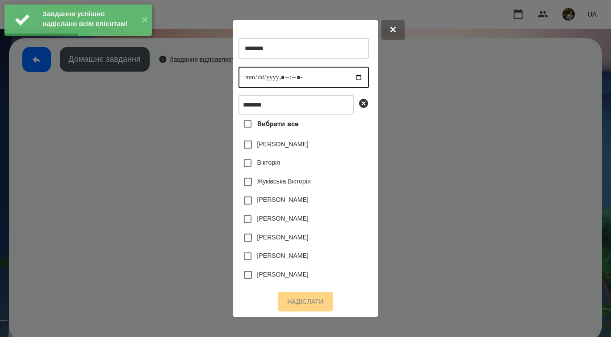
click at [250, 79] on input "datetime-local" at bounding box center [304, 77] width 131 height 21
type input "**********"
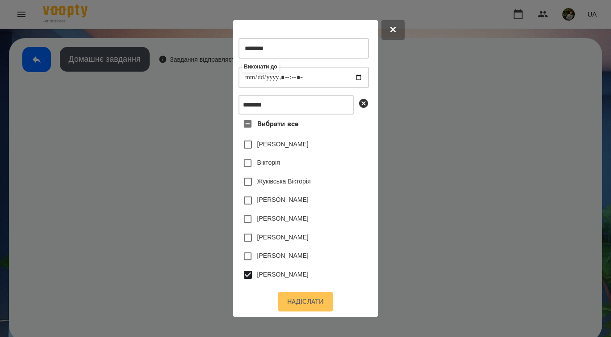
click at [314, 303] on button "Надіслати" at bounding box center [305, 301] width 55 height 20
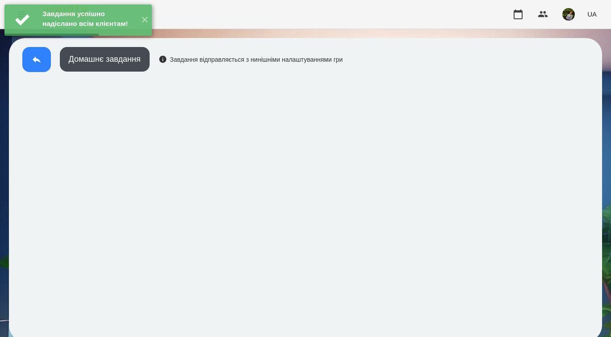
click at [38, 61] on icon at bounding box center [37, 59] width 8 height 7
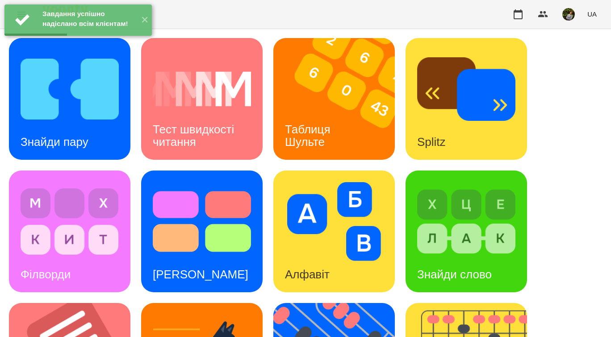
scroll to position [209, 0]
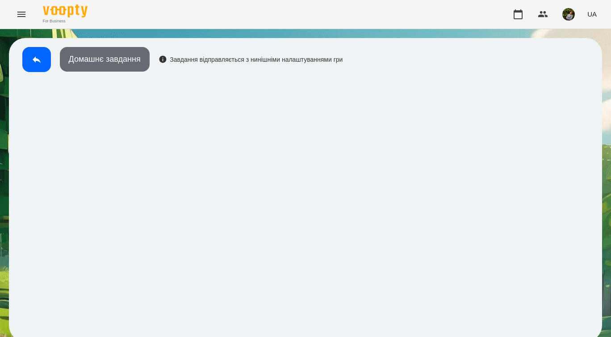
click at [126, 63] on button "Домашнє завдання" at bounding box center [105, 59] width 90 height 25
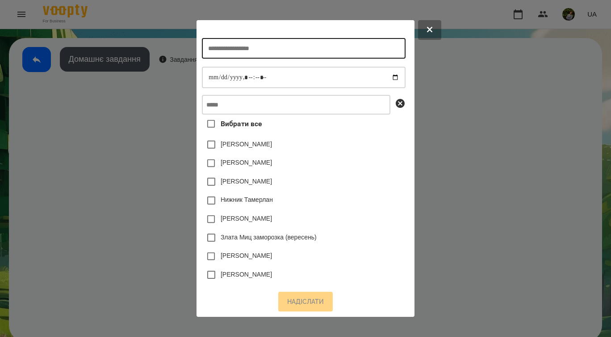
click at [238, 51] on input "text" at bounding box center [303, 48] width 203 height 21
type input "**********"
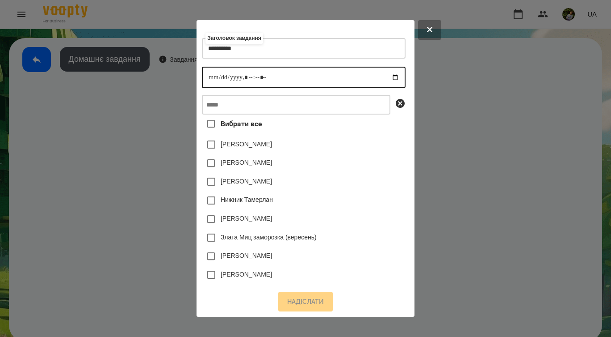
click at [206, 79] on input "datetime-local" at bounding box center [303, 77] width 203 height 21
click at [247, 80] on input "datetime-local" at bounding box center [303, 77] width 203 height 21
type input "**********"
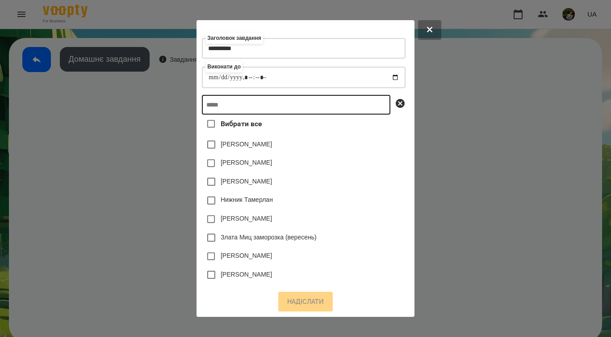
click at [282, 114] on input "text" at bounding box center [296, 105] width 189 height 20
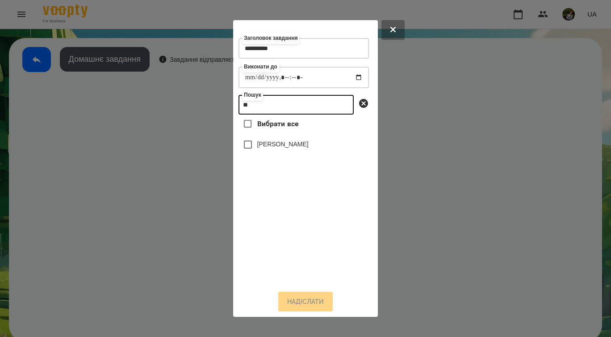
type input "*"
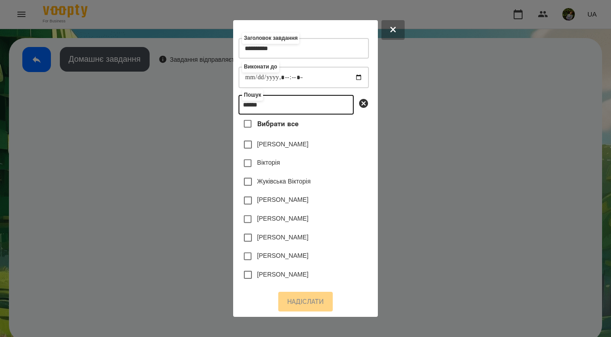
type input "******"
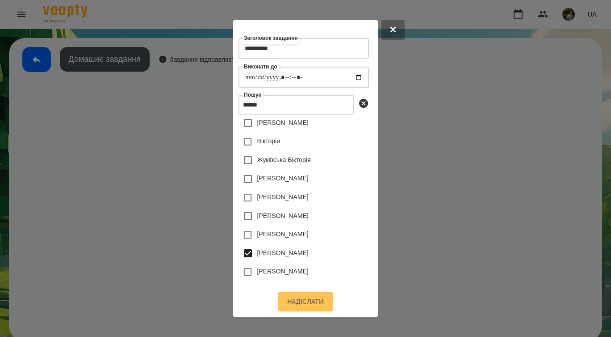
scroll to position [23, 0]
click at [315, 299] on button "Надіслати" at bounding box center [305, 301] width 55 height 20
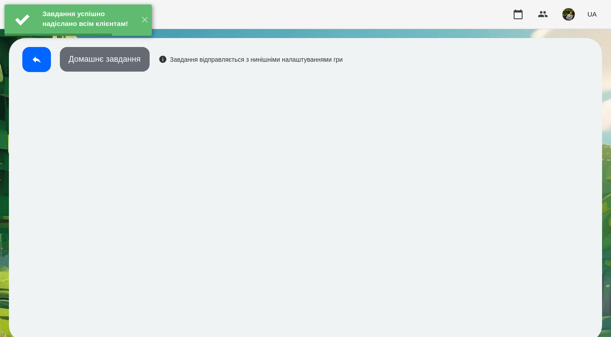
click at [129, 66] on button "Домашнє завдання" at bounding box center [105, 59] width 90 height 25
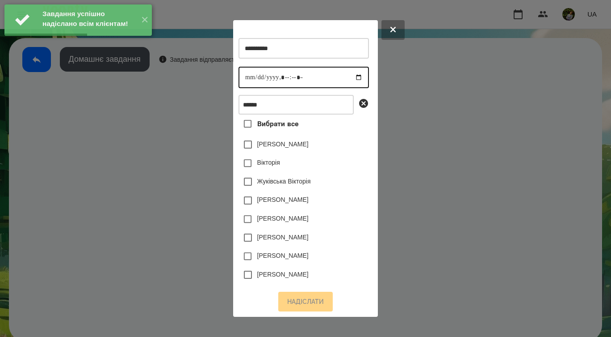
click at [253, 80] on input "datetime-local" at bounding box center [304, 77] width 131 height 21
type input "**********"
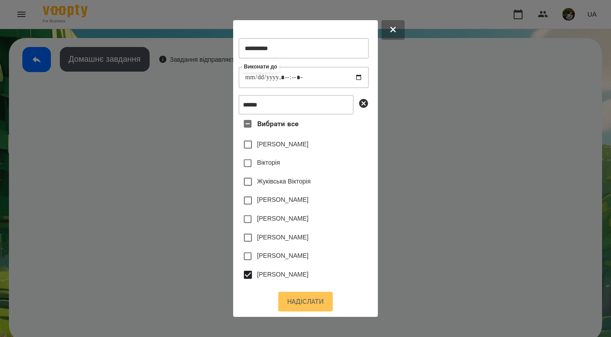
click at [316, 302] on button "Надіслати" at bounding box center [305, 301] width 55 height 20
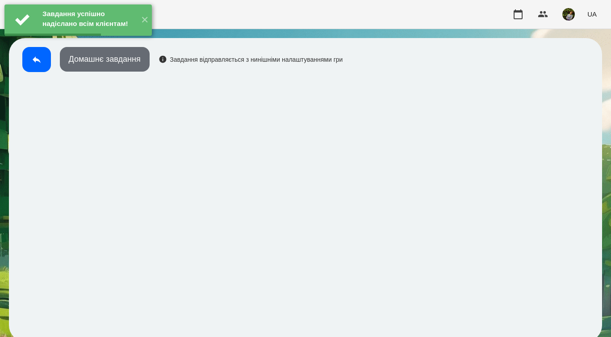
click at [109, 66] on button "Домашнє завдання" at bounding box center [105, 59] width 90 height 25
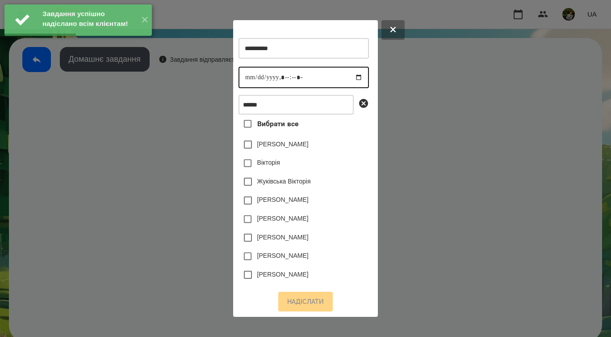
click at [248, 80] on input "datetime-local" at bounding box center [304, 77] width 131 height 21
type input "**********"
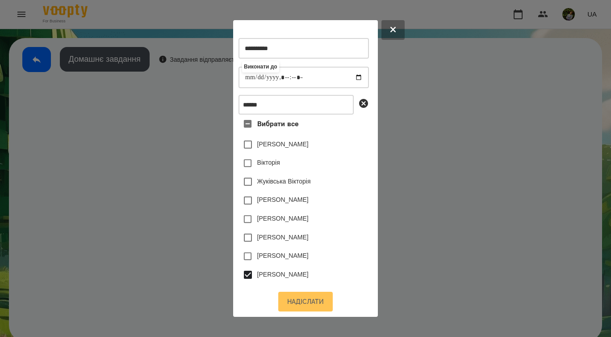
click at [318, 301] on button "Надіслати" at bounding box center [305, 301] width 55 height 20
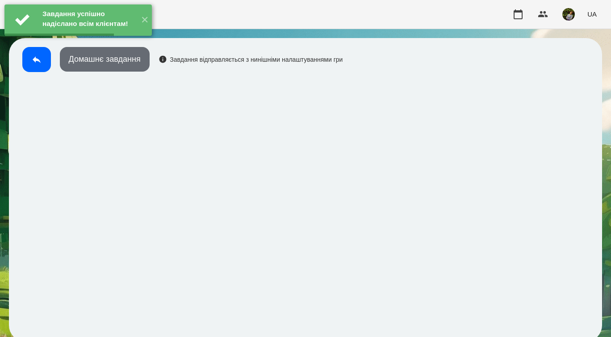
click at [133, 63] on button "Домашнє завдання" at bounding box center [105, 59] width 90 height 25
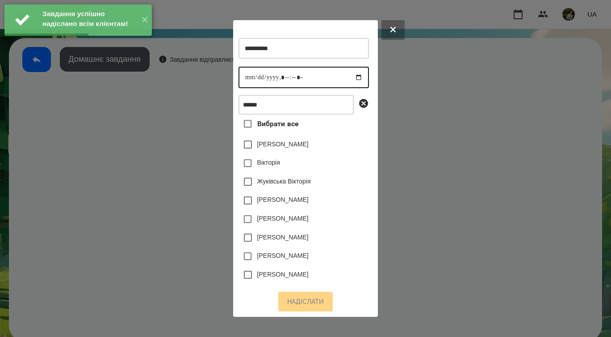
click at [249, 79] on input "datetime-local" at bounding box center [304, 77] width 131 height 21
type input "**********"
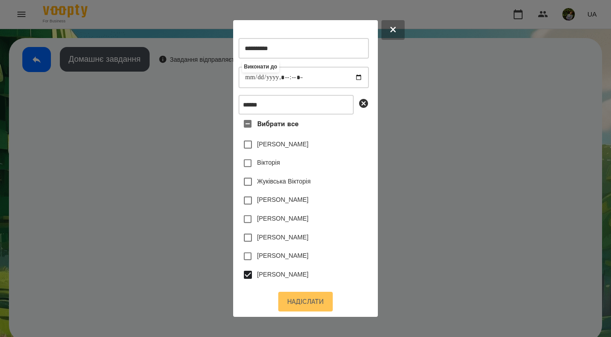
click at [319, 303] on button "Надіслати" at bounding box center [305, 301] width 55 height 20
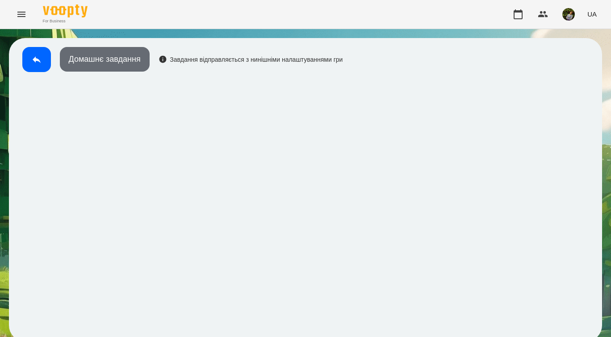
click at [135, 66] on button "Домашнє завдання" at bounding box center [105, 59] width 90 height 25
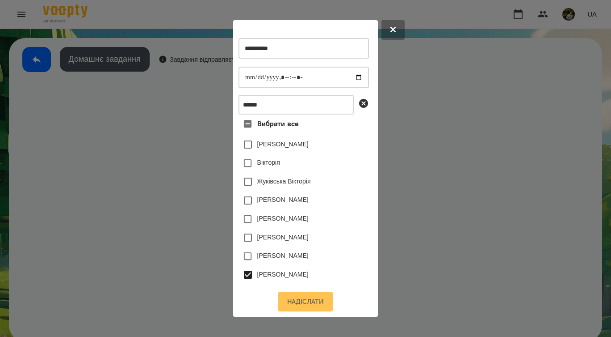
click at [317, 302] on button "Надіслати" at bounding box center [305, 301] width 55 height 20
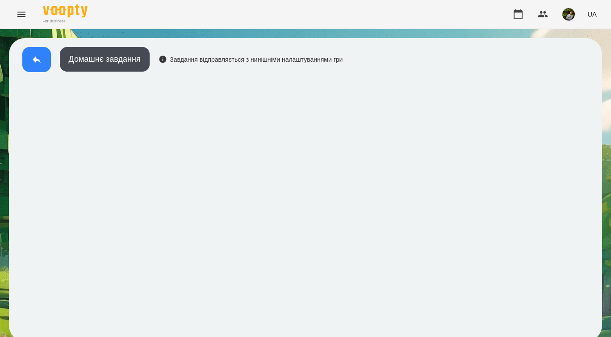
click at [36, 62] on icon at bounding box center [36, 59] width 11 height 11
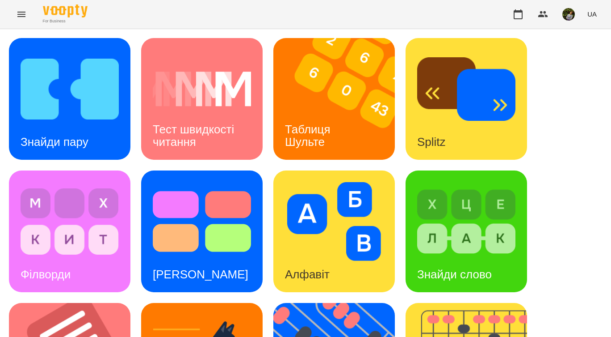
scroll to position [169, 0]
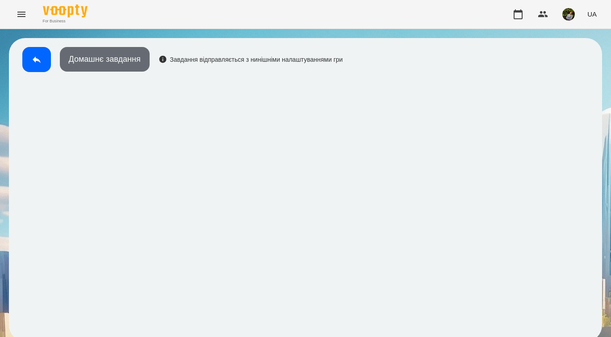
click at [122, 64] on button "Домашнє завдання" at bounding box center [105, 59] width 90 height 25
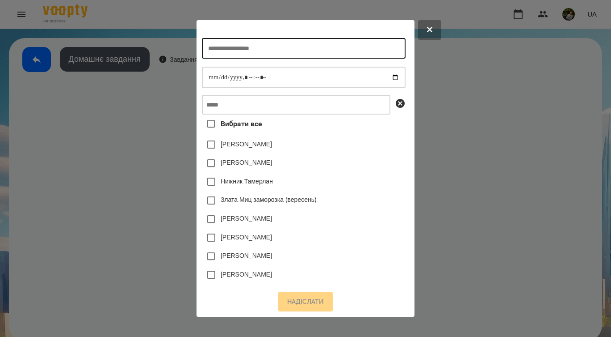
click at [249, 53] on input "text" at bounding box center [303, 48] width 203 height 21
type input "*****"
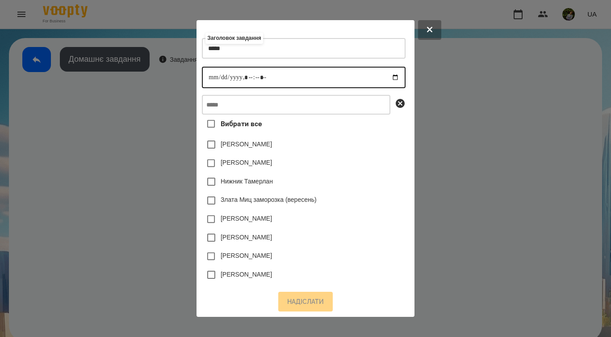
click at [203, 80] on input "datetime-local" at bounding box center [303, 77] width 203 height 21
click at [245, 82] on input "datetime-local" at bounding box center [303, 77] width 203 height 21
type input "**********"
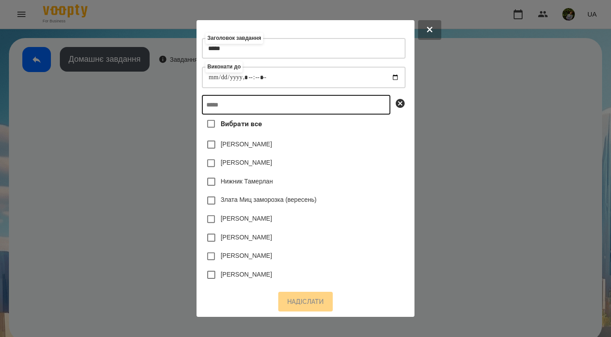
click at [285, 110] on input "text" at bounding box center [296, 105] width 189 height 20
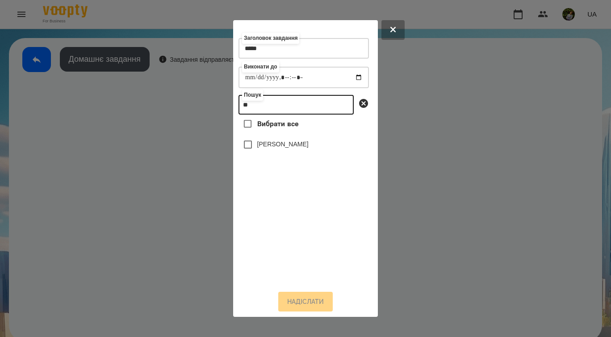
type input "*"
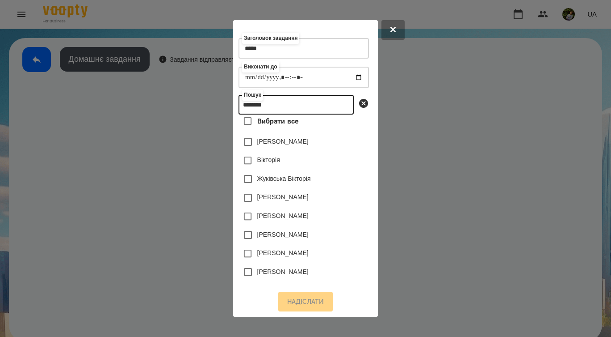
scroll to position [4, 0]
type input "********"
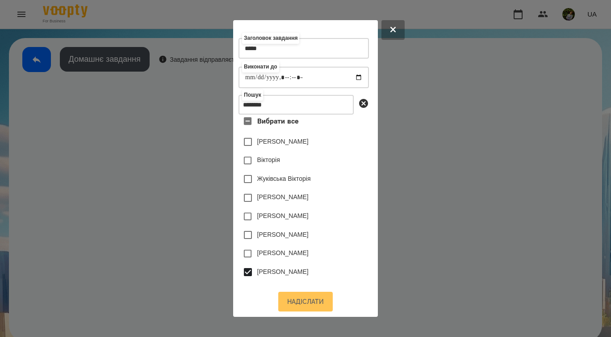
scroll to position [11, 0]
click at [303, 295] on button "Надіслати" at bounding box center [305, 301] width 55 height 20
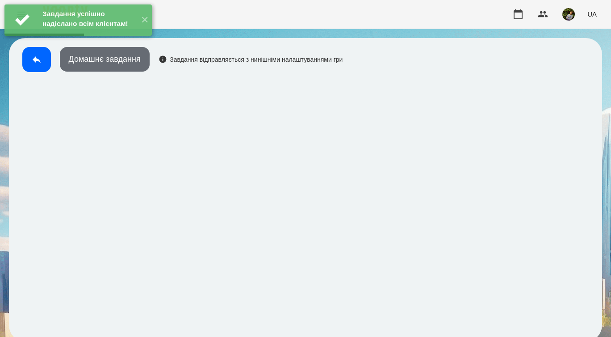
click at [131, 59] on button "Домашнє завдання" at bounding box center [105, 59] width 90 height 25
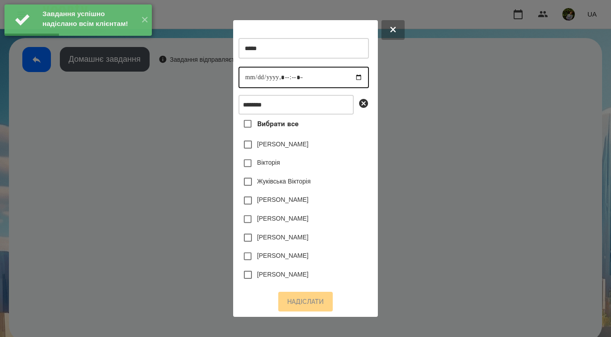
click at [249, 80] on input "datetime-local" at bounding box center [304, 77] width 131 height 21
type input "**********"
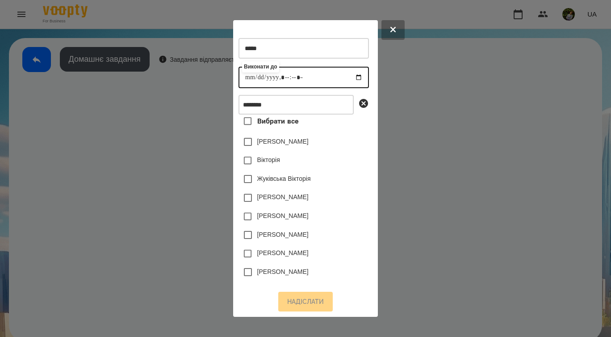
scroll to position [4, 0]
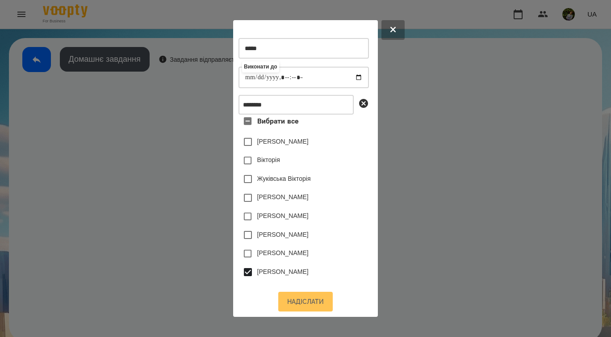
click at [319, 303] on button "Надіслати" at bounding box center [305, 301] width 55 height 20
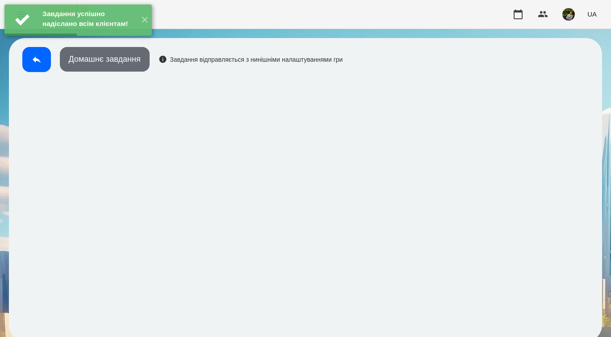
click at [131, 61] on button "Домашнє завдання" at bounding box center [105, 59] width 90 height 25
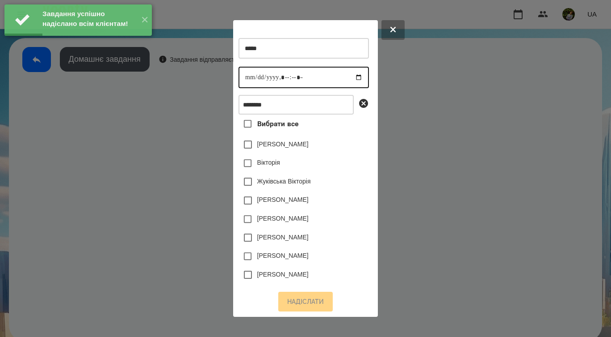
click at [253, 78] on input "datetime-local" at bounding box center [304, 77] width 131 height 21
type input "**********"
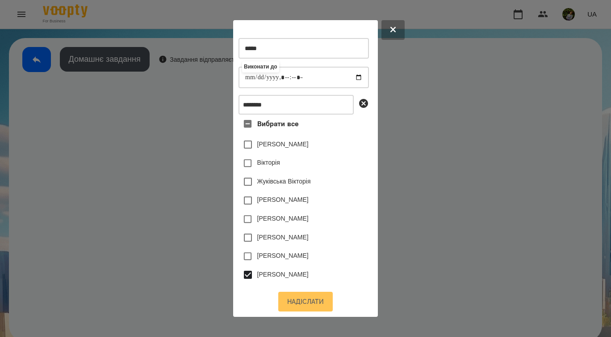
click at [305, 299] on button "Надіслати" at bounding box center [305, 301] width 55 height 20
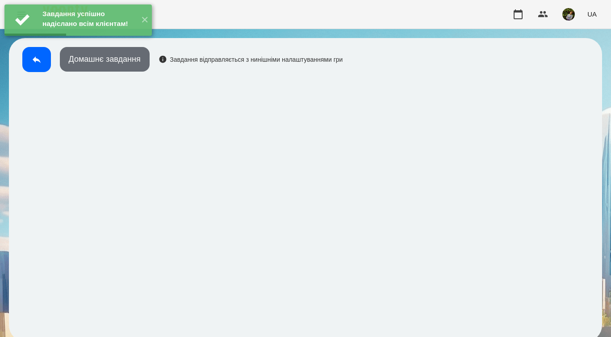
click at [116, 63] on button "Домашнє завдання" at bounding box center [105, 59] width 90 height 25
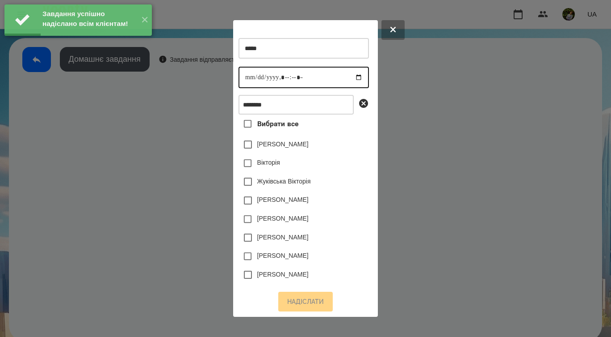
click at [252, 84] on input "datetime-local" at bounding box center [304, 77] width 131 height 21
type input "**********"
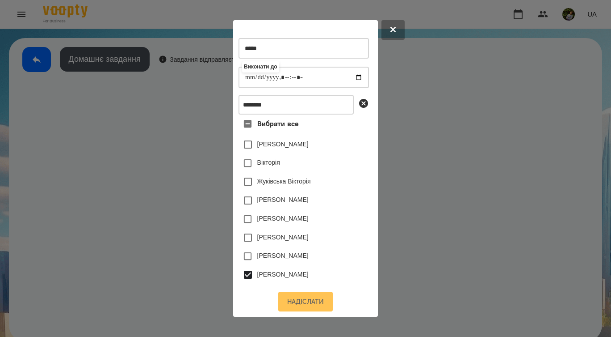
click at [320, 302] on button "Надіслати" at bounding box center [305, 301] width 55 height 20
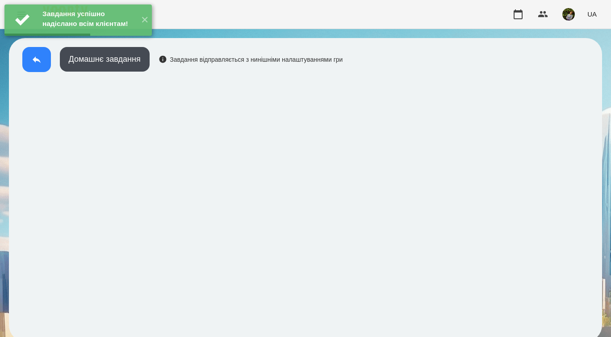
click at [38, 60] on icon at bounding box center [37, 59] width 8 height 7
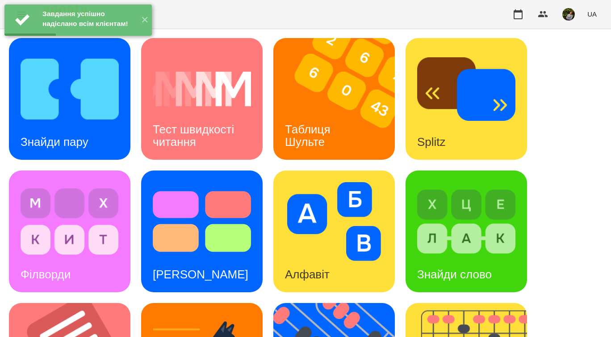
click at [114, 122] on img at bounding box center [70, 89] width 98 height 79
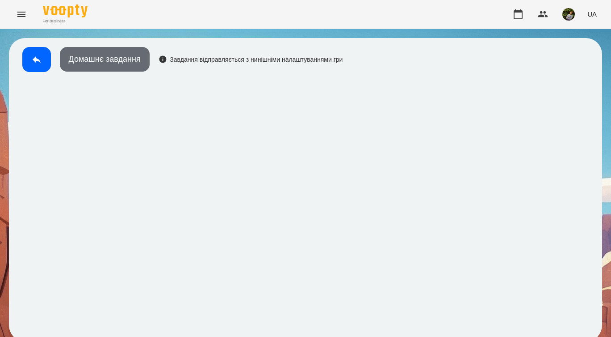
click at [129, 64] on button "Домашнє завдання" at bounding box center [105, 59] width 90 height 25
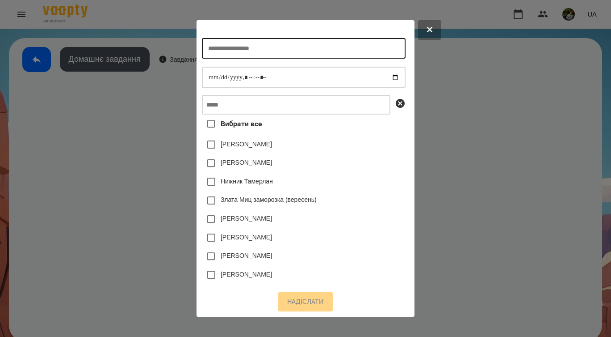
click at [286, 52] on input "text" at bounding box center [303, 48] width 203 height 21
type input "**********"
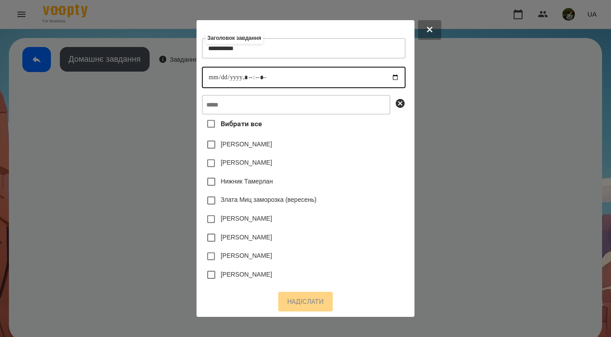
click at [206, 79] on input "datetime-local" at bounding box center [303, 77] width 203 height 21
type input "**********"
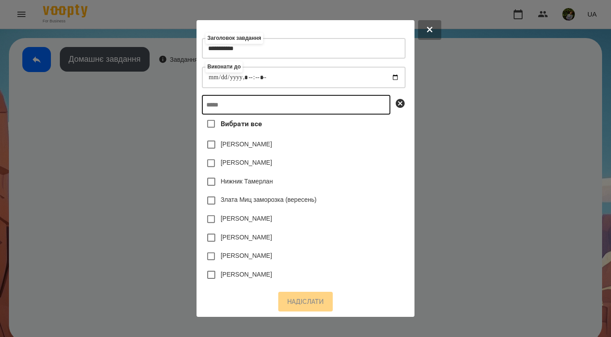
click at [297, 114] on input "text" at bounding box center [296, 105] width 189 height 20
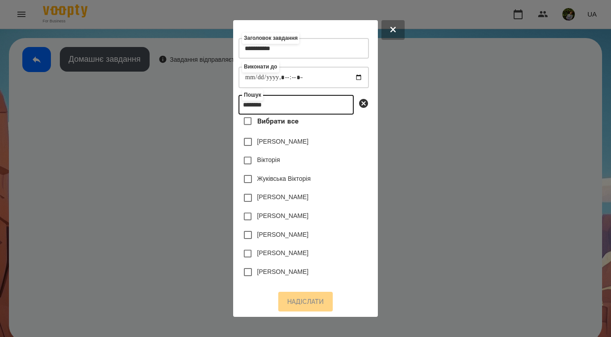
scroll to position [4, 0]
type input "********"
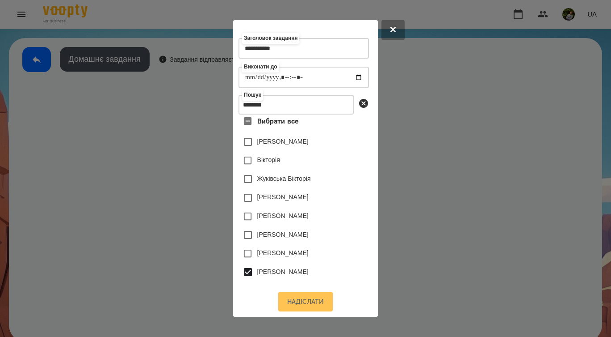
click at [310, 301] on button "Надіслати" at bounding box center [305, 301] width 55 height 20
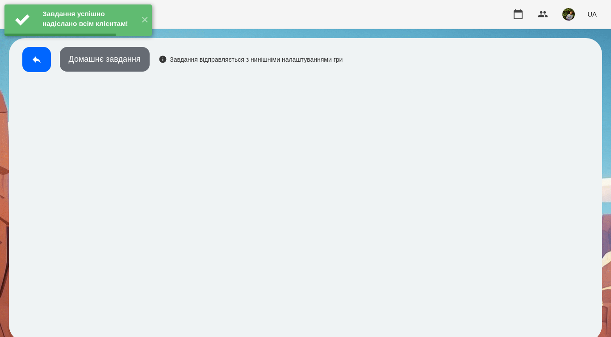
click at [122, 62] on button "Домашнє завдання" at bounding box center [105, 59] width 90 height 25
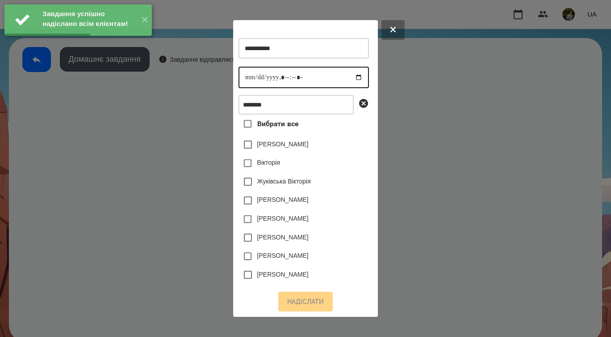
click at [251, 80] on input "datetime-local" at bounding box center [304, 77] width 131 height 21
type input "**********"
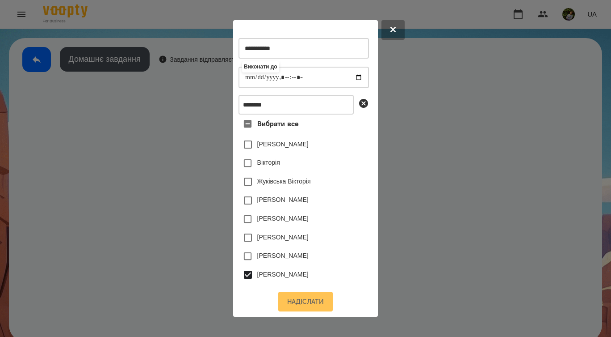
click at [317, 303] on button "Надіслати" at bounding box center [305, 301] width 55 height 20
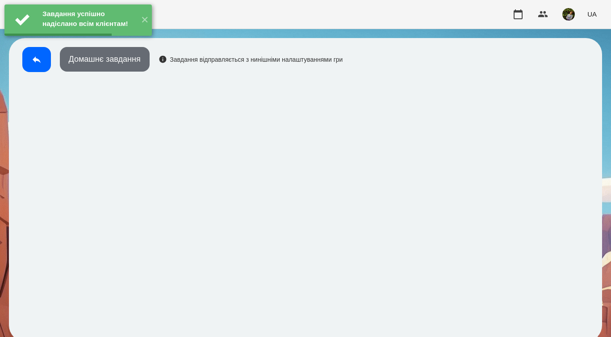
click at [115, 62] on button "Домашнє завдання" at bounding box center [105, 59] width 90 height 25
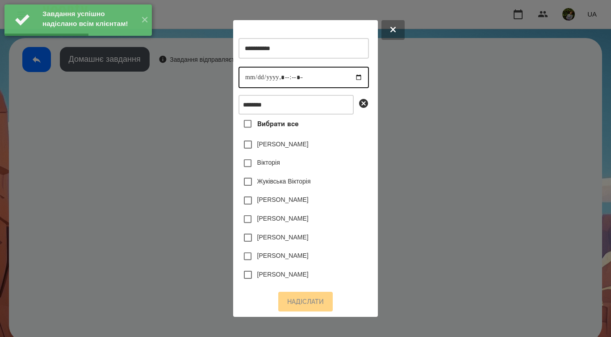
click at [251, 82] on input "datetime-local" at bounding box center [304, 77] width 131 height 21
type input "**********"
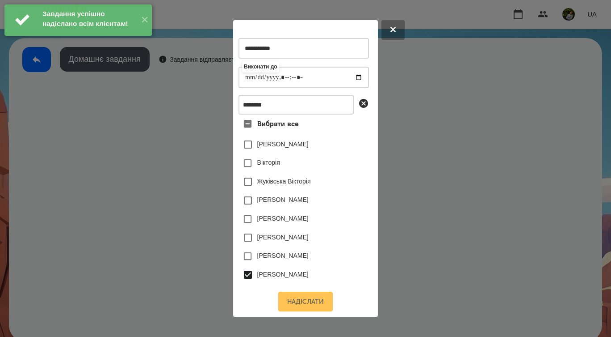
click at [319, 303] on button "Надіслати" at bounding box center [305, 301] width 55 height 20
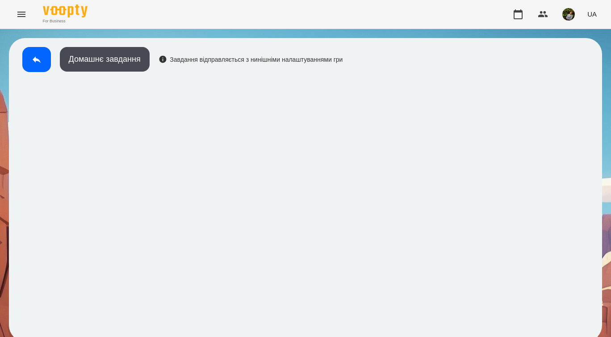
click at [132, 75] on div "Домашнє завдання Завдання відправляється з нинішніми налаштуваннями гри" at bounding box center [180, 62] width 325 height 30
click at [133, 62] on button "Домашнє завдання" at bounding box center [105, 59] width 90 height 25
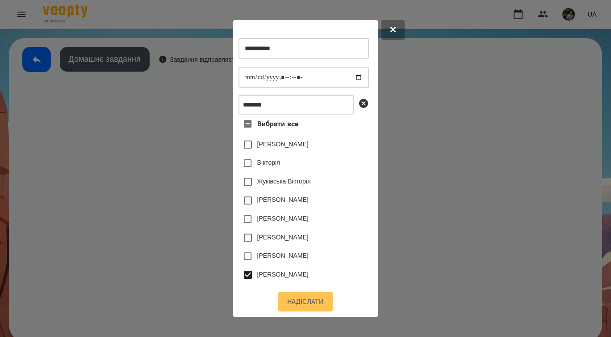
click at [317, 301] on button "Надіслати" at bounding box center [305, 301] width 55 height 20
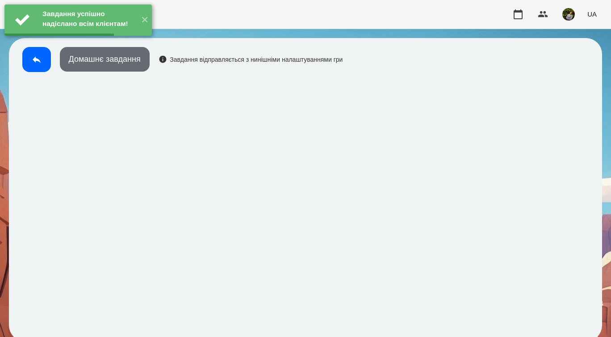
click at [132, 64] on button "Домашнє завдання" at bounding box center [105, 59] width 90 height 25
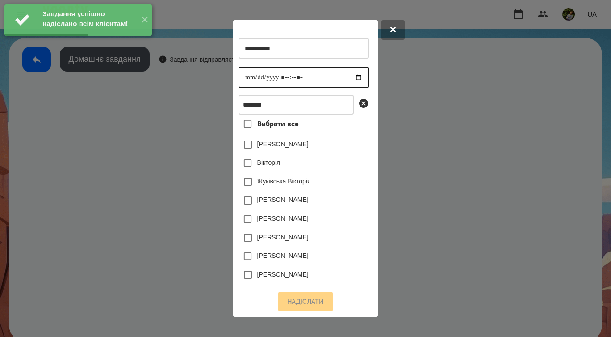
click at [250, 80] on input "datetime-local" at bounding box center [304, 77] width 131 height 21
type input "**********"
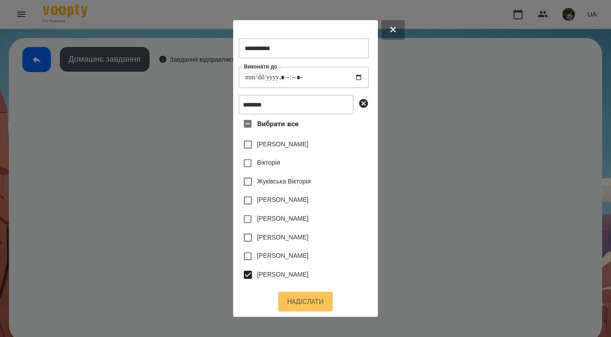
click at [316, 302] on button "Надіслати" at bounding box center [305, 301] width 55 height 20
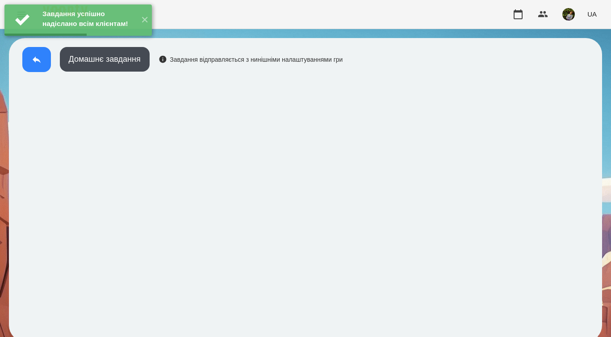
click at [37, 62] on icon at bounding box center [36, 59] width 11 height 11
